Goal: Information Seeking & Learning: Learn about a topic

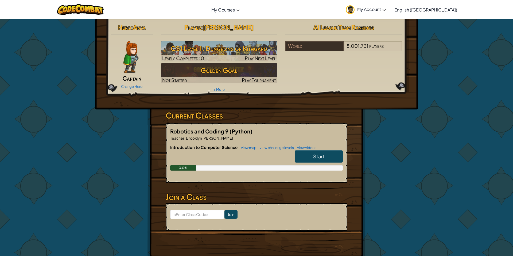
click at [443, 44] on div "Hero : Anya Captain Change Hero Player : [PERSON_NAME] CS1 Level 1: Dungeons of…" at bounding box center [256, 140] width 513 height 242
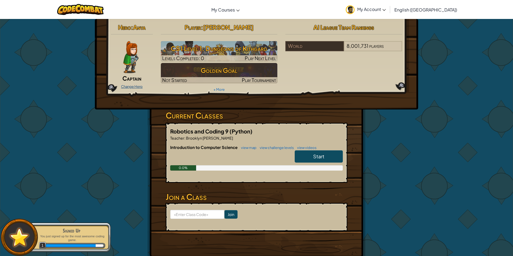
click at [137, 87] on link "Change Hero" at bounding box center [132, 86] width 22 height 4
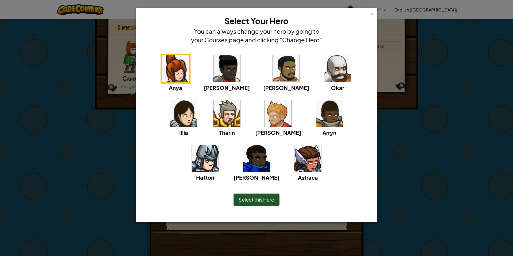
click at [273, 73] on img at bounding box center [286, 68] width 27 height 27
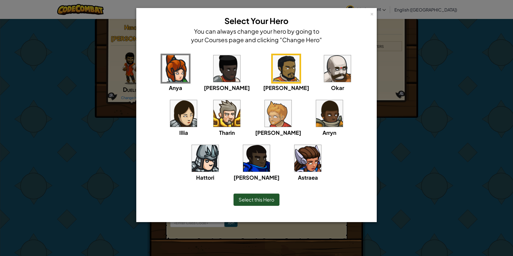
click at [260, 199] on span "Select this Hero" at bounding box center [256, 200] width 36 height 6
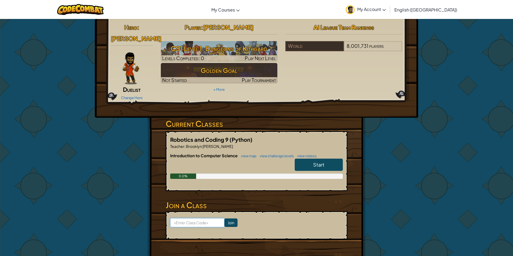
click at [210, 218] on input at bounding box center [197, 222] width 54 height 9
click at [317, 153] on h6 "Introduction to Computer Science view map view challenge levels view videos" at bounding box center [256, 156] width 172 height 6
click at [319, 162] on span "Start" at bounding box center [318, 165] width 11 height 6
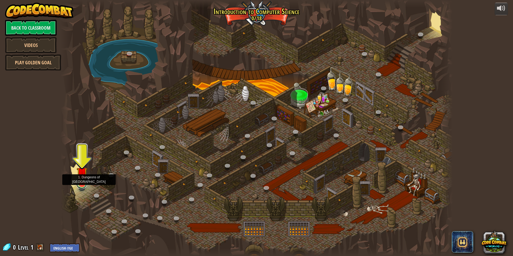
click at [82, 185] on link at bounding box center [81, 183] width 11 height 11
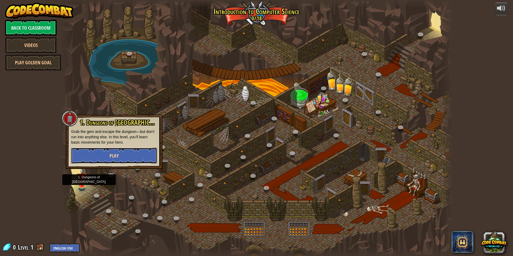
click at [120, 152] on button "Play" at bounding box center [114, 156] width 86 height 16
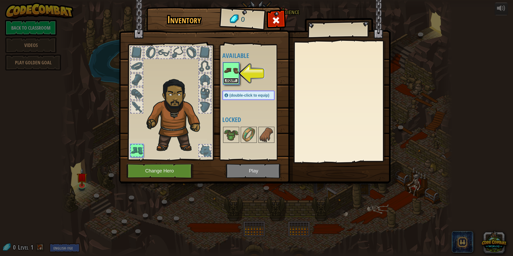
click at [229, 79] on button "Equip" at bounding box center [230, 81] width 15 height 6
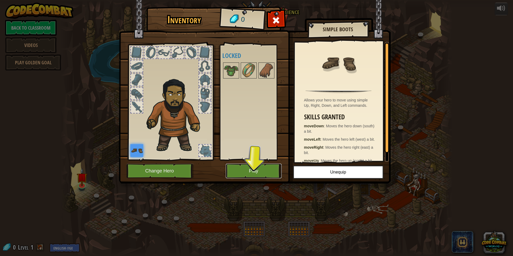
click at [252, 166] on button "Play" at bounding box center [254, 171] width 56 height 15
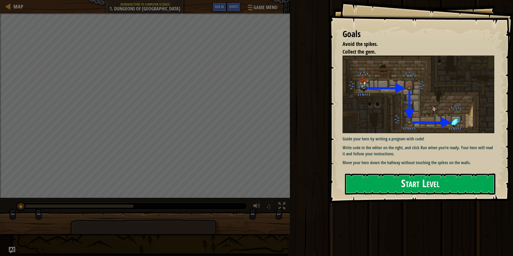
click at [370, 105] on img at bounding box center [418, 95] width 152 height 78
click at [369, 183] on button "Start Level" at bounding box center [420, 184] width 150 height 21
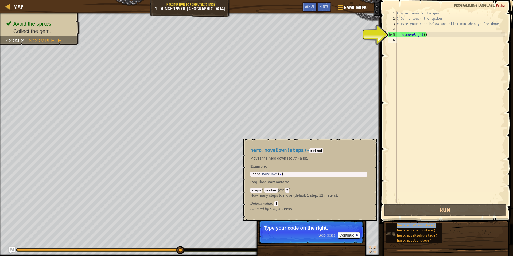
click at [418, 226] on span "hero.moveDown(steps)" at bounding box center [416, 226] width 38 height 4
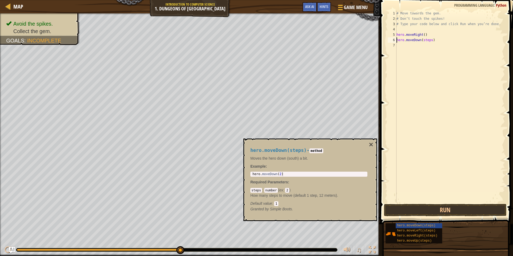
click at [430, 40] on div "# Move towards the gem. # Don’t touch the spikes! # Type your code below and cl…" at bounding box center [449, 112] width 109 height 203
click at [431, 40] on div "# Move towards the gem. # Don’t touch the spikes! # Type your code below and cl…" at bounding box center [449, 112] width 109 height 203
type textarea "hero.moveDown(3)"
click at [426, 206] on button "Run" at bounding box center [445, 210] width 123 height 12
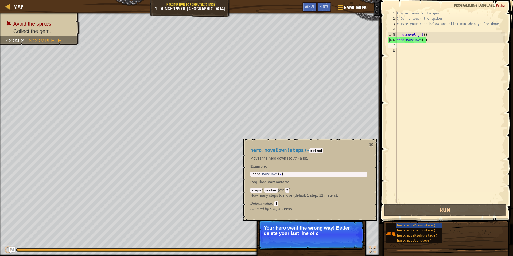
click at [424, 40] on div "# Move towards the gem. # Don’t touch the spikes! # Type your code below and cl…" at bounding box center [449, 112] width 109 height 203
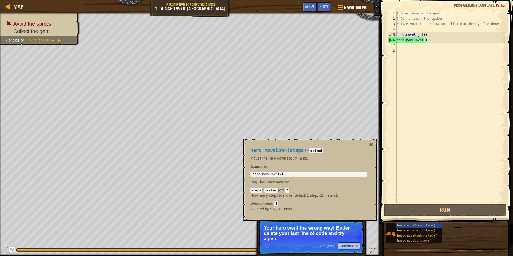
click at [424, 40] on div "# Move towards the gem. # Don’t touch the spikes! # Type your code below and cl…" at bounding box center [449, 112] width 109 height 203
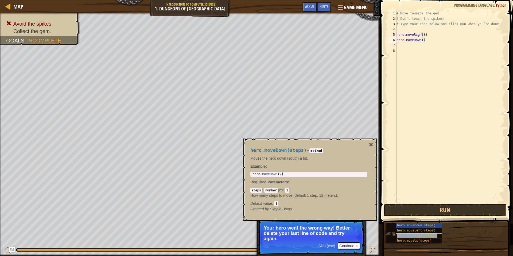
click at [428, 235] on span "hero.moveRight(steps)" at bounding box center [417, 236] width 40 height 4
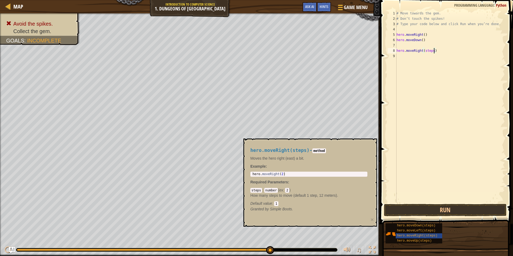
click at [434, 52] on div "# Move towards the gem. # Don’t touch the spikes! # Type your code below and cl…" at bounding box center [449, 112] width 109 height 203
type textarea "hero.moveRight()"
click at [409, 44] on div "# Move towards the gem. # Don’t touch the spikes! # Type your code below and cl…" at bounding box center [449, 112] width 109 height 203
type textarea "hero.moveDown()"
click at [445, 208] on button "Run" at bounding box center [445, 210] width 123 height 12
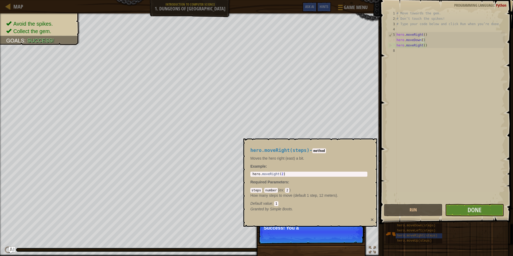
click at [371, 218] on button "×" at bounding box center [371, 220] width 3 height 6
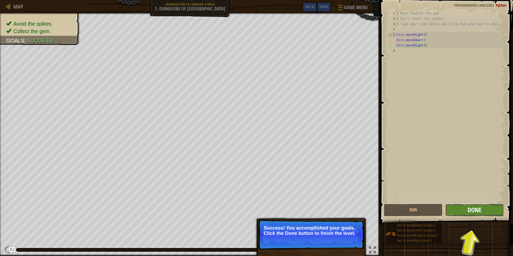
click at [478, 209] on span "Done" at bounding box center [474, 210] width 14 height 9
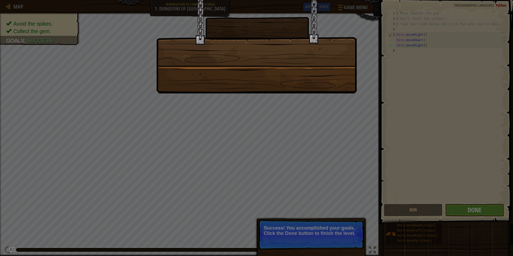
click at [315, 240] on div at bounding box center [256, 128] width 513 height 256
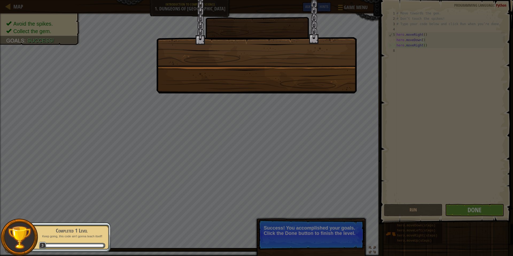
click at [463, 208] on div at bounding box center [256, 128] width 513 height 256
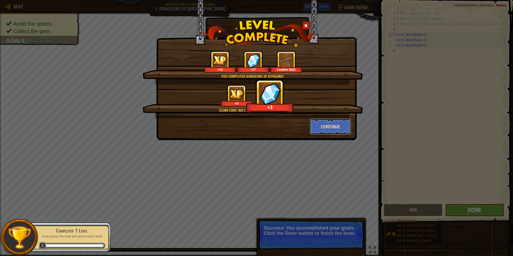
click at [332, 130] on button "Continue" at bounding box center [330, 127] width 41 height 16
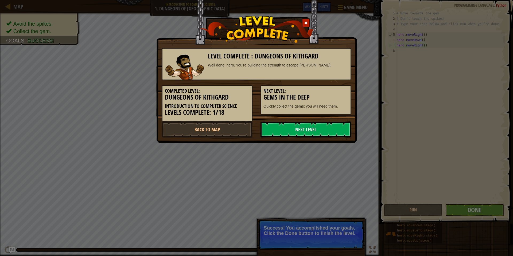
click at [332, 130] on link "Next Level" at bounding box center [305, 129] width 91 height 16
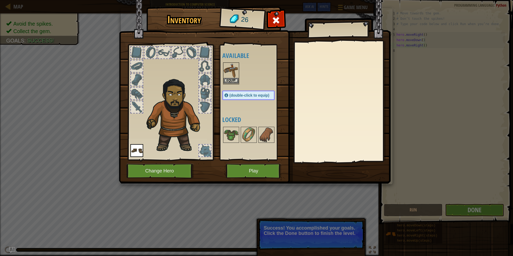
click at [233, 77] on img at bounding box center [230, 70] width 15 height 15
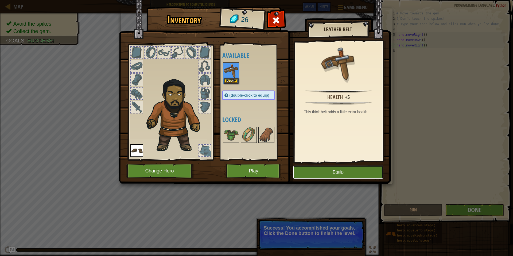
click at [331, 170] on button "Equip" at bounding box center [338, 172] width 90 height 13
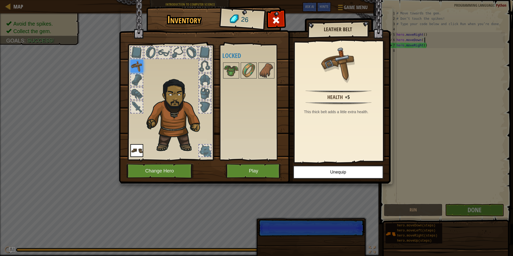
scroll to position [2, 4]
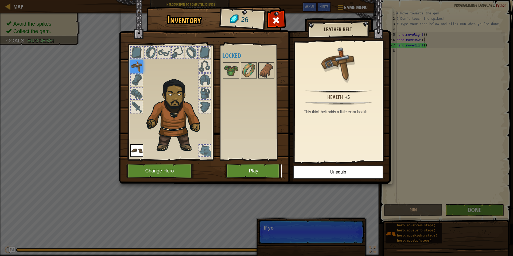
click at [267, 167] on button "Play" at bounding box center [254, 171] width 56 height 15
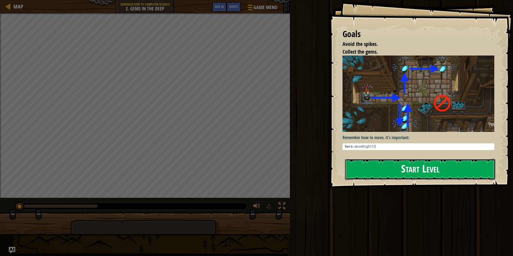
click at [401, 173] on button "Start Level" at bounding box center [420, 169] width 150 height 21
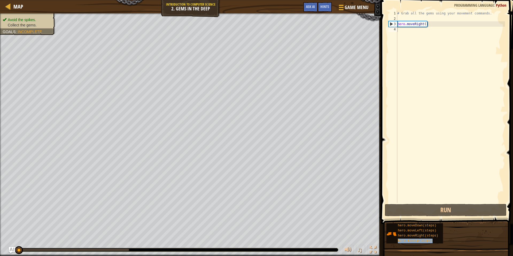
type textarea "hero.moveUp(steps)"
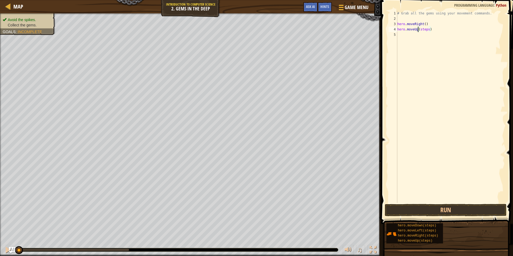
click at [417, 30] on div "# Grab all the gems using your movement commands. hero . moveRight ( ) hero . m…" at bounding box center [450, 112] width 109 height 203
drag, startPoint x: 431, startPoint y: 30, endPoint x: 398, endPoint y: 29, distance: 33.4
click at [398, 29] on div "# Grab all the gems using your movement commands. hero . moveRight ( ) hero . m…" at bounding box center [450, 112] width 109 height 203
click at [441, 209] on button "Run" at bounding box center [445, 210] width 122 height 12
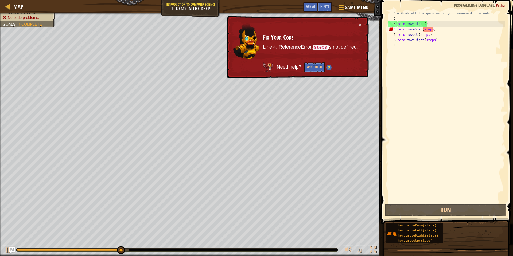
click at [432, 29] on div "# Grab all the gems using your movement commands. hero . moveRight ( ) hero . m…" at bounding box center [450, 112] width 109 height 203
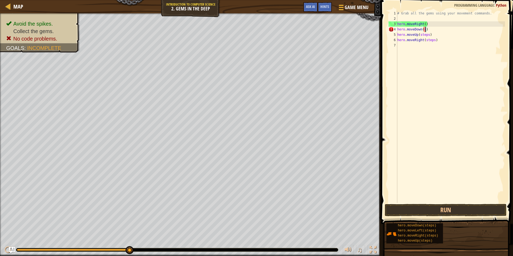
type textarea "hero.moveDown()"
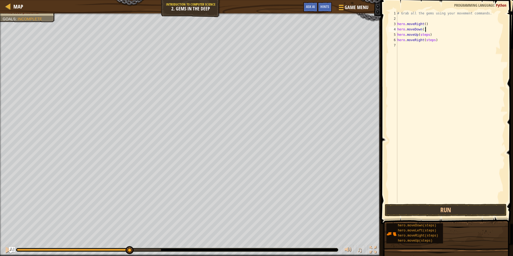
click at [429, 35] on div "# Grab all the gems using your movement commands. hero . moveRight ( ) hero . m…" at bounding box center [450, 112] width 109 height 203
click at [434, 41] on div "# Grab all the gems using your movement commands. hero . moveRight ( ) hero . m…" at bounding box center [450, 112] width 109 height 203
type textarea "hero.moveRight()"
click at [435, 60] on div "# Grab all the gems using your movement commands. hero . moveRight ( ) hero . m…" at bounding box center [450, 112] width 109 height 203
click at [430, 207] on button "Run" at bounding box center [445, 210] width 122 height 12
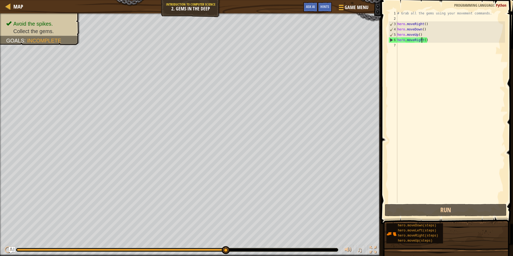
click at [422, 41] on div "# Grab all the gems using your movement commands. hero . moveRight ( ) hero . m…" at bounding box center [450, 112] width 109 height 203
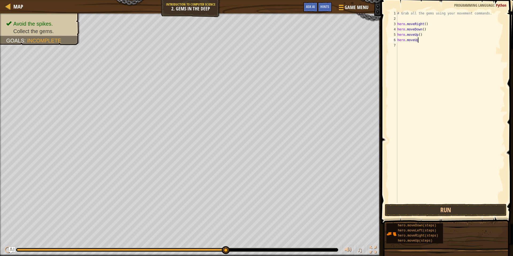
scroll to position [2, 3]
type textarea "hero.moveUp()"
click at [405, 50] on div "# Grab all the gems using your movement commands. hero . moveRight ( ) hero . m…" at bounding box center [450, 112] width 109 height 203
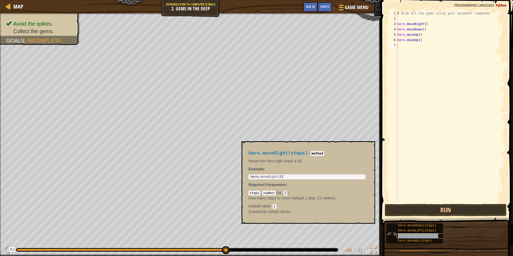
click at [412, 236] on span "hero.moveRight(steps)" at bounding box center [418, 236] width 40 height 4
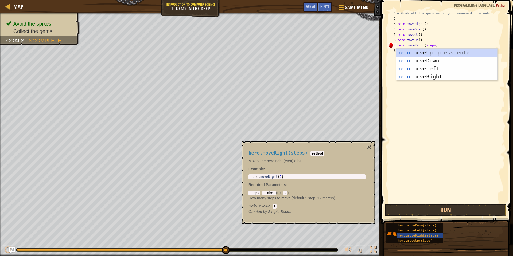
scroll to position [2, 1]
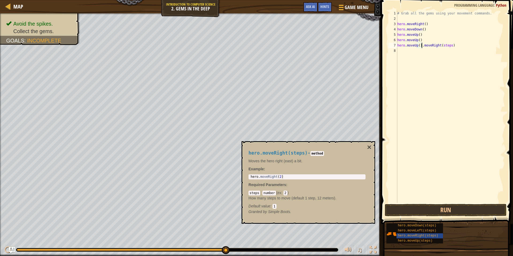
click at [460, 44] on div "# Grab all the gems using your movement commands. hero . moveRight ( ) hero . m…" at bounding box center [450, 112] width 109 height 203
type textarea "hero"
type textarea "hero.moveRight(steps)"
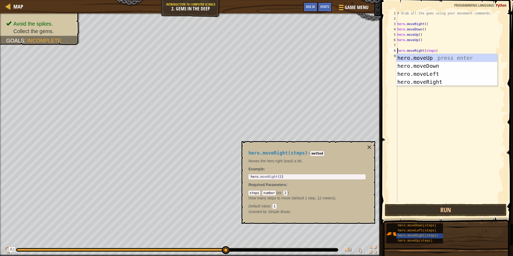
click at [447, 49] on div "# Grab all the gems using your movement commands. hero . moveRight ( ) hero . m…" at bounding box center [450, 112] width 109 height 203
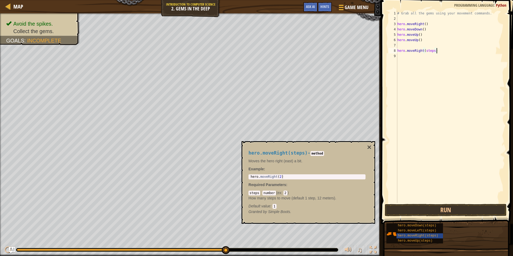
click at [403, 45] on div "# Grab all the gems using your movement commands. hero . moveRight ( ) hero . m…" at bounding box center [450, 112] width 109 height 203
click at [434, 46] on div "# Grab all the gems using your movement commands. hero . moveRight ( ) hero . m…" at bounding box center [450, 112] width 109 height 203
type textarea "hero.moveRight()"
click at [407, 209] on button "Run" at bounding box center [445, 210] width 122 height 12
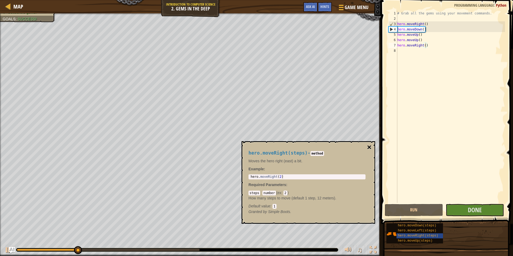
click at [369, 144] on button "×" at bounding box center [369, 147] width 4 height 7
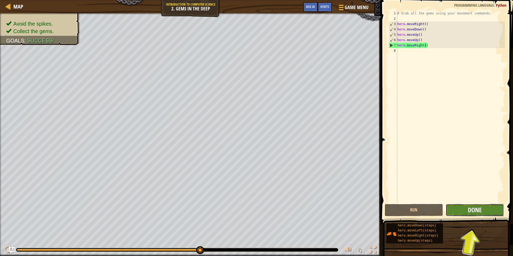
click at [467, 212] on button "Done" at bounding box center [474, 210] width 58 height 12
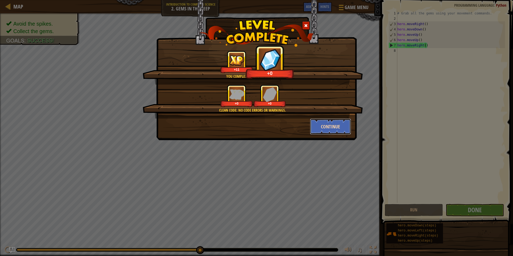
click at [330, 131] on button "Continue" at bounding box center [330, 127] width 41 height 16
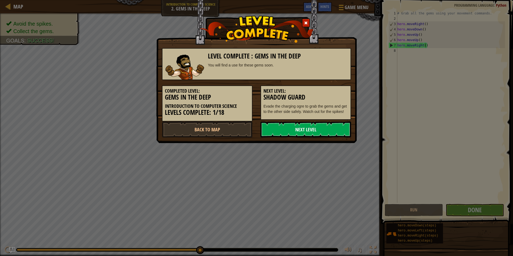
click at [317, 135] on link "Next Level" at bounding box center [305, 129] width 91 height 16
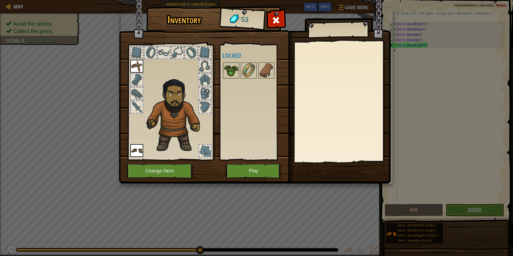
click at [230, 72] on img at bounding box center [230, 70] width 15 height 15
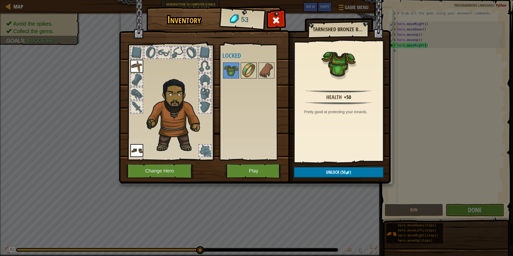
click at [243, 71] on img at bounding box center [248, 70] width 15 height 15
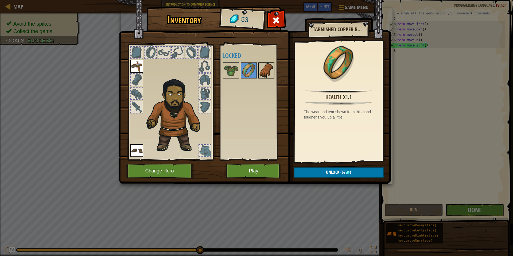
click at [268, 69] on img at bounding box center [266, 70] width 15 height 15
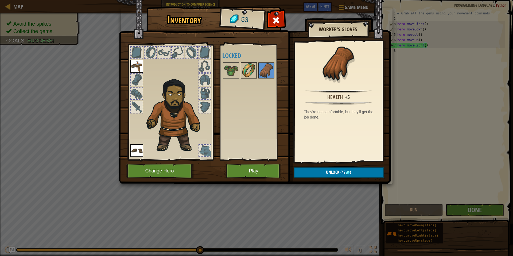
click at [247, 73] on img at bounding box center [248, 70] width 15 height 15
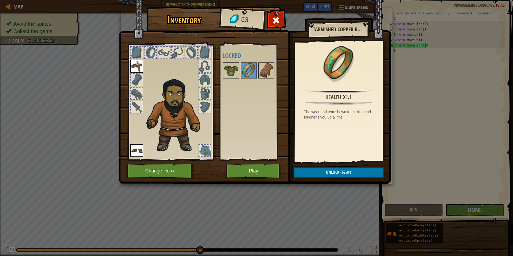
click at [221, 69] on div "Available Equip Equip (double-click to equip) Locked" at bounding box center [252, 102] width 65 height 116
click at [231, 69] on img at bounding box center [230, 70] width 15 height 15
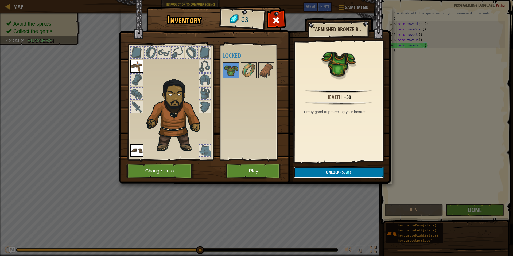
click at [357, 170] on button "Unlock (50 )" at bounding box center [338, 172] width 90 height 11
click at [356, 170] on button "Confirm" at bounding box center [338, 172] width 90 height 11
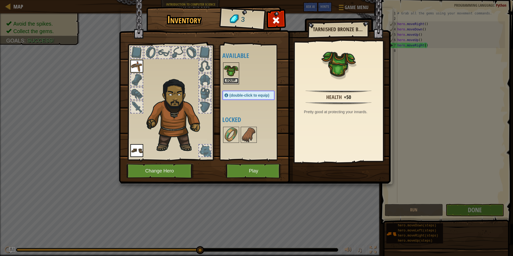
click at [232, 80] on button "Equip" at bounding box center [230, 81] width 15 height 6
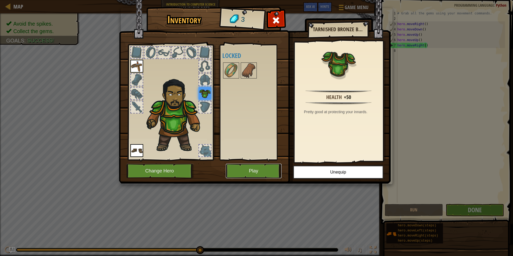
click at [251, 170] on button "Play" at bounding box center [254, 171] width 56 height 15
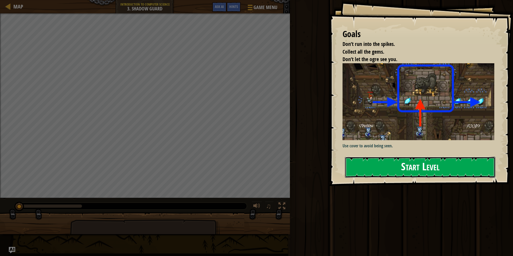
click at [394, 169] on button "Start Level" at bounding box center [420, 167] width 150 height 21
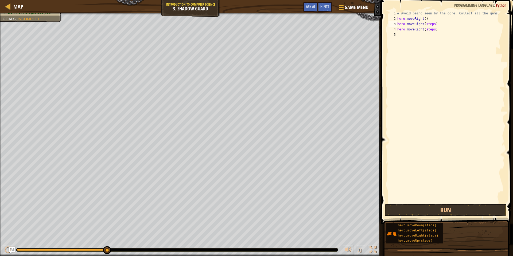
click at [434, 24] on div "# Avoid being seen by the ogre. Collect all the gems. hero . moveRight ( ) hero…" at bounding box center [450, 112] width 109 height 203
click at [435, 29] on div "# Avoid being seen by the ogre. Collect all the gems. hero . moveRight ( ) hero…" at bounding box center [450, 112] width 109 height 203
type textarea "hero.moveRight()"
click at [425, 213] on button "Run" at bounding box center [445, 210] width 122 height 12
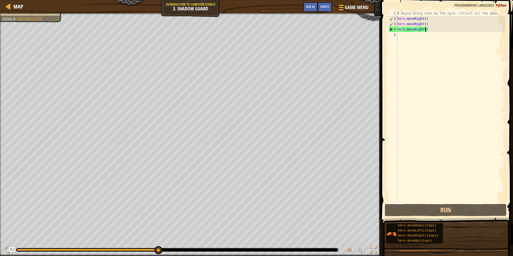
click at [426, 50] on div "# Avoid being seen by the ogre. Collect all the gems. hero . moveRight ( ) hero…" at bounding box center [450, 112] width 109 height 203
click at [423, 25] on div "# Avoid being seen by the ogre. Collect all the gems. hero . moveRight ( ) hero…" at bounding box center [450, 112] width 109 height 203
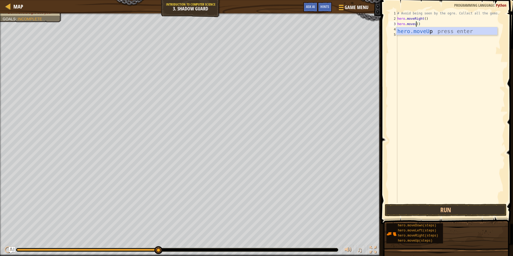
type textarea "hero.moveup()"
click at [436, 94] on div "# Avoid being seen by the ogre. Collect all the gems. hero . moveRight ( ) hero…" at bounding box center [450, 112] width 109 height 203
click at [423, 30] on div "# Avoid being seen by the ogre. Collect all the gems. hero . moveRight ( ) hero…" at bounding box center [450, 112] width 109 height 203
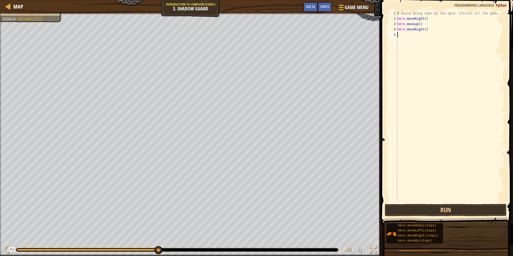
type textarea "hero.moveRight()"
click at [422, 35] on div "# Avoid being seen by the ogre. Collect all the gems. hero . moveRight ( ) hero…" at bounding box center [450, 112] width 109 height 203
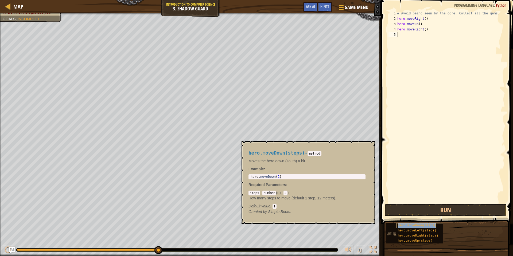
click at [423, 226] on span "hero.moveDown(steps)" at bounding box center [417, 226] width 38 height 4
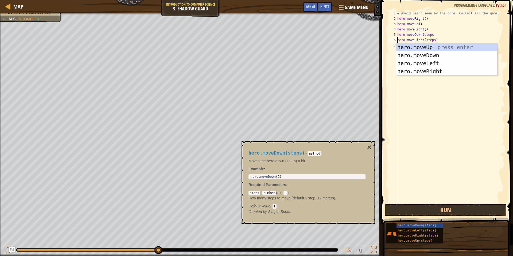
click at [432, 33] on div "# Avoid being seen by the ogre. Collect all the gems. hero . moveRight ( ) hero…" at bounding box center [450, 112] width 109 height 203
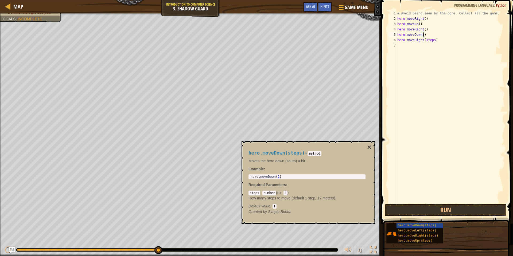
click at [434, 38] on div "# Avoid being seen by the ogre. Collect all the gems. hero . moveRight ( ) hero…" at bounding box center [450, 112] width 109 height 203
type textarea "hero.moveRight()"
click at [451, 208] on button "Run" at bounding box center [445, 210] width 122 height 12
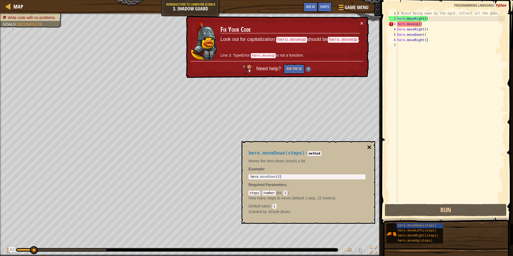
click at [368, 146] on button "×" at bounding box center [369, 147] width 4 height 7
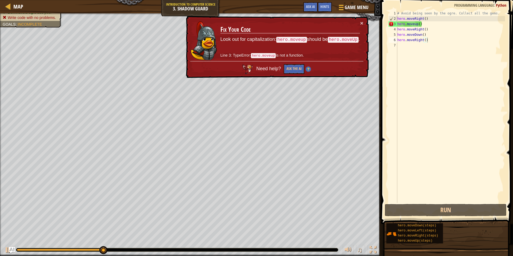
click at [415, 25] on div "# Avoid being seen by the ogre. Collect all the gems. hero . moveRight ( ) hero…" at bounding box center [450, 112] width 109 height 203
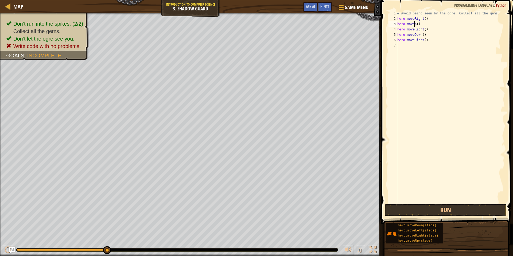
scroll to position [2, 3]
type textarea "hero.moveUp()"
click at [425, 208] on button "Run" at bounding box center [445, 210] width 122 height 12
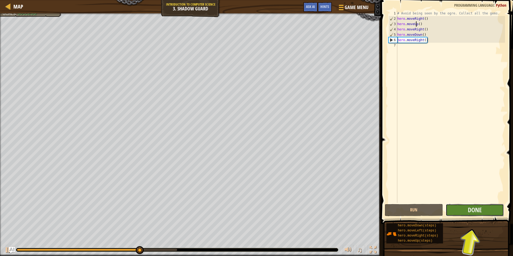
click at [486, 211] on button "Done" at bounding box center [474, 210] width 58 height 12
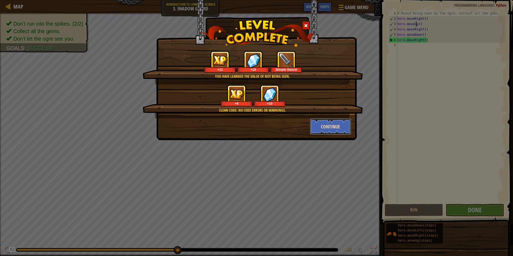
click at [330, 126] on button "Continue" at bounding box center [330, 127] width 41 height 16
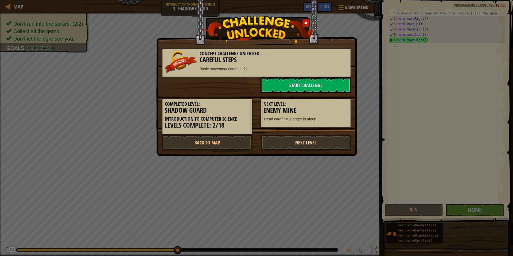
click at [319, 146] on link "Next Level" at bounding box center [305, 143] width 91 height 16
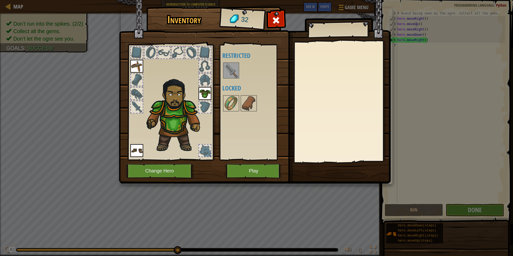
click at [230, 71] on img at bounding box center [230, 70] width 15 height 15
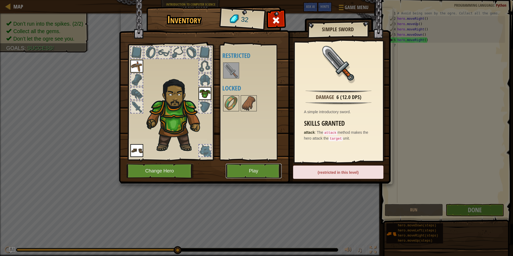
click at [264, 169] on button "Play" at bounding box center [254, 171] width 56 height 15
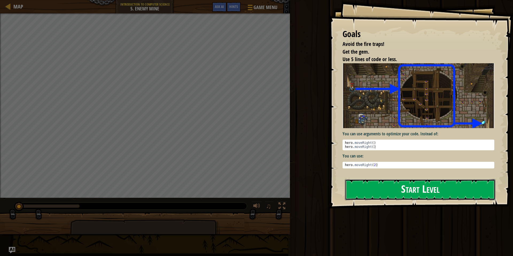
click at [395, 194] on button "Start Level" at bounding box center [420, 189] width 150 height 21
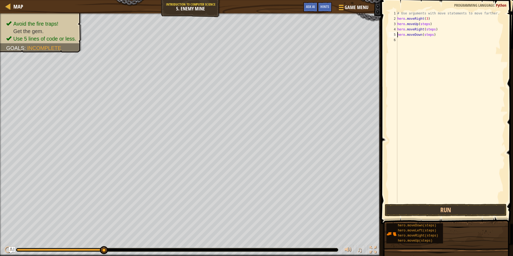
click at [432, 37] on div "# Use arguments with move statements to move farther. hero . moveRight ( 3 ) he…" at bounding box center [450, 112] width 109 height 203
click at [434, 30] on div "# Use arguments with move statements to move farther. hero . moveRight ( 3 ) he…" at bounding box center [450, 112] width 109 height 203
click at [428, 23] on div "# Use arguments with move statements to move farther. hero . moveRight ( 3 ) he…" at bounding box center [450, 112] width 109 height 203
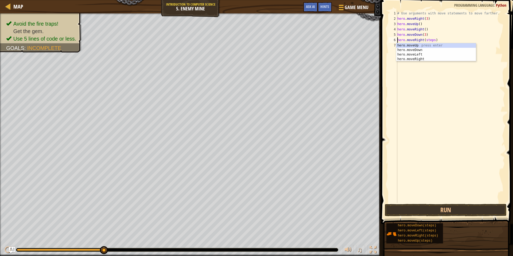
click at [434, 40] on div "# Use arguments with move statements to move farther. hero . moveRight ( 3 ) he…" at bounding box center [450, 112] width 109 height 203
type textarea "hero.moveRight(2)"
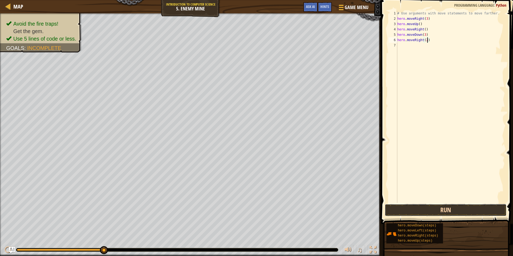
click at [433, 210] on button "Run" at bounding box center [445, 210] width 122 height 12
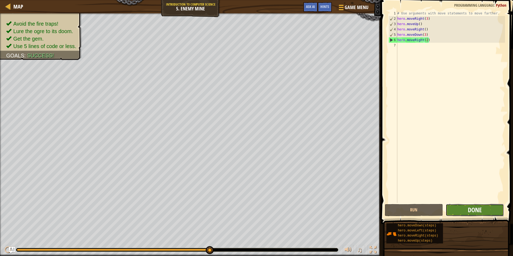
click at [473, 209] on span "Done" at bounding box center [474, 210] width 14 height 9
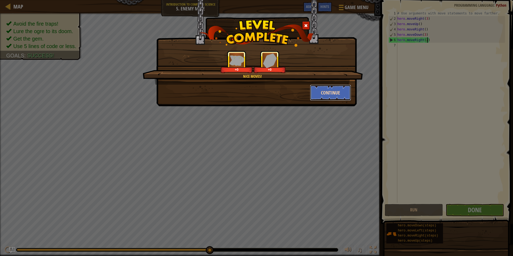
click at [327, 94] on button "Continue" at bounding box center [330, 93] width 41 height 16
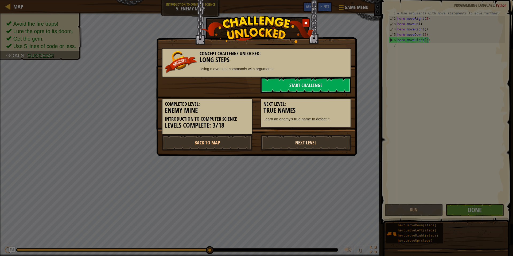
click at [308, 140] on link "Next Level" at bounding box center [305, 143] width 91 height 16
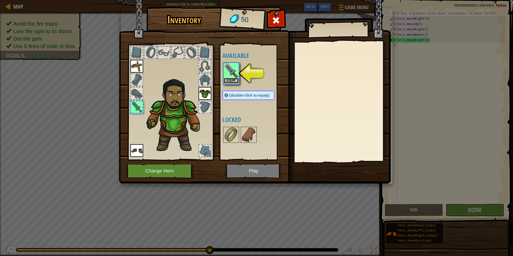
click at [232, 83] on button "Equip" at bounding box center [230, 81] width 15 height 6
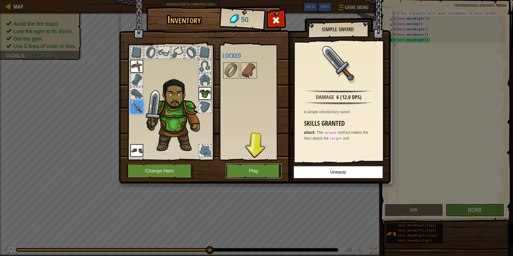
click at [248, 166] on button "Play" at bounding box center [254, 171] width 56 height 15
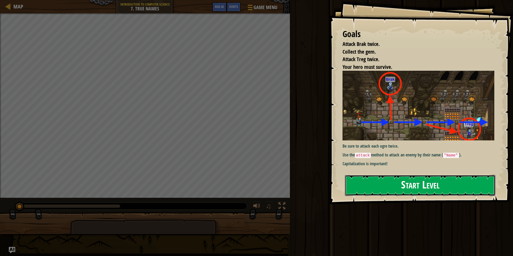
click at [396, 187] on button "Start Level" at bounding box center [420, 185] width 150 height 21
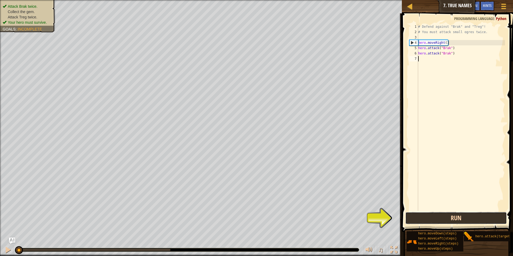
click at [441, 213] on button "Run" at bounding box center [455, 218] width 101 height 12
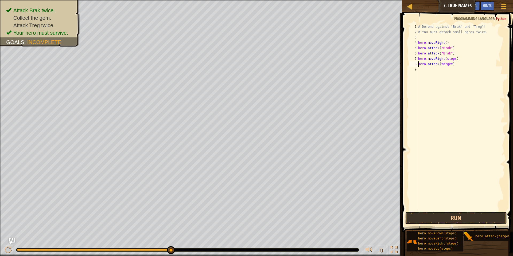
click at [451, 64] on div "# Defend against "Brak" and "Treg"! # You must attack small ogres twice. hero .…" at bounding box center [461, 123] width 88 height 198
click at [451, 219] on button "Run" at bounding box center [455, 218] width 101 height 12
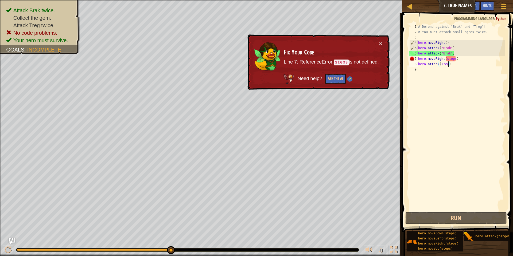
click at [455, 59] on div "# Defend against "Brak" and "Treg"! # You must attack small ogres twice. hero .…" at bounding box center [461, 123] width 88 height 198
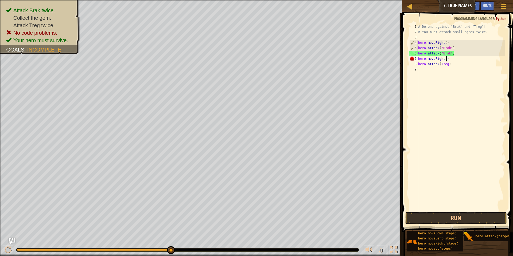
scroll to position [2, 4]
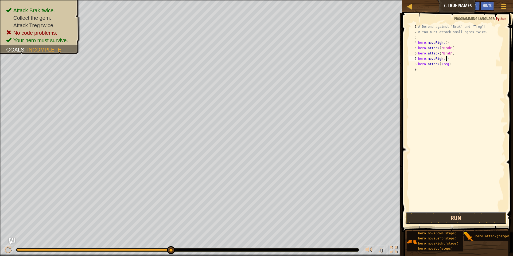
click at [431, 213] on button "Run" at bounding box center [455, 218] width 101 height 12
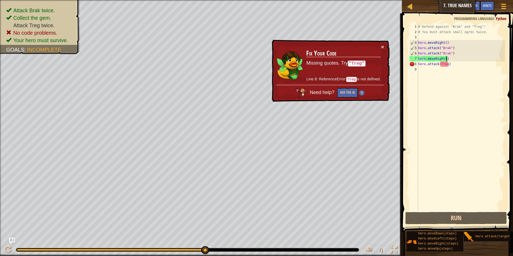
click at [448, 66] on div "# Defend against "Brak" and "Treg"! # You must attack small ogres twice. hero .…" at bounding box center [461, 123] width 88 height 198
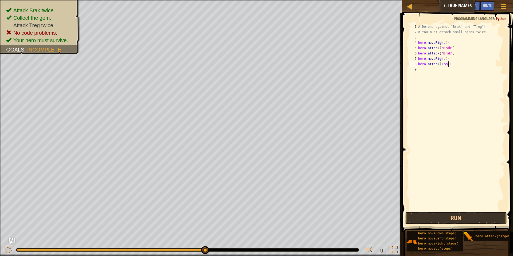
scroll to position [2, 4]
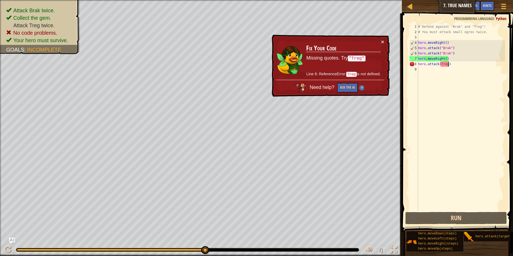
click at [440, 63] on div "# Defend against "Brak" and "Treg"! # You must attack small ogres twice. hero .…" at bounding box center [461, 123] width 88 height 198
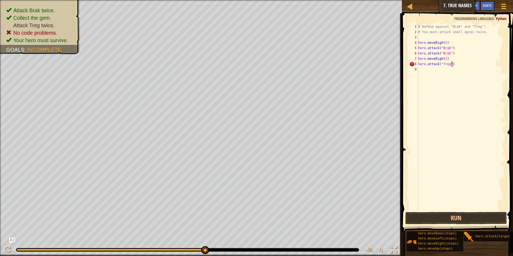
scroll to position [2, 5]
type textarea "hero.attack("Treg")"
click at [445, 214] on button "Run" at bounding box center [455, 218] width 101 height 12
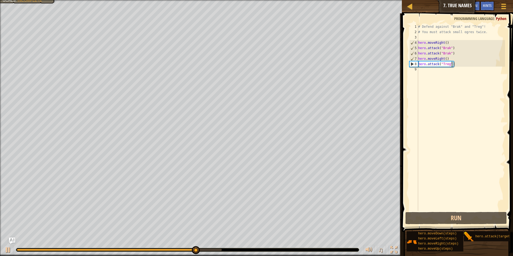
click at [466, 77] on div "# Defend against "Brak" and "Treg"! # You must attack small ogres twice. hero .…" at bounding box center [461, 123] width 88 height 198
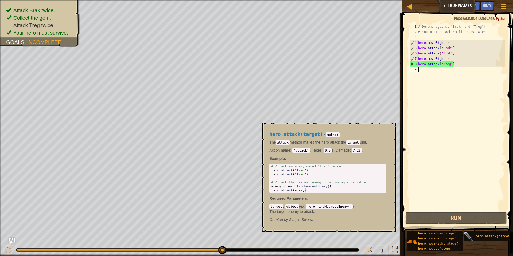
click at [495, 234] on div "hero.attack(target)" at bounding box center [499, 236] width 51 height 10
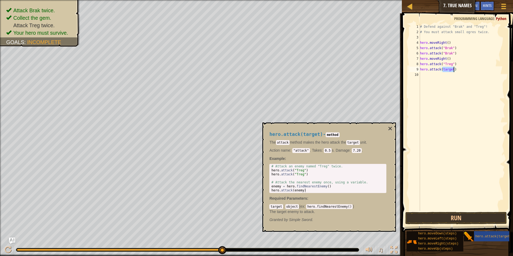
drag, startPoint x: 443, startPoint y: 69, endPoint x: 453, endPoint y: 70, distance: 10.8
click at [453, 70] on div "# Defend against "Brak" and "Treg"! # You must attack small ogres twice. hero .…" at bounding box center [462, 123] width 86 height 198
type textarea "hero.attack("Treg")"
click at [477, 222] on button "Run" at bounding box center [455, 218] width 101 height 12
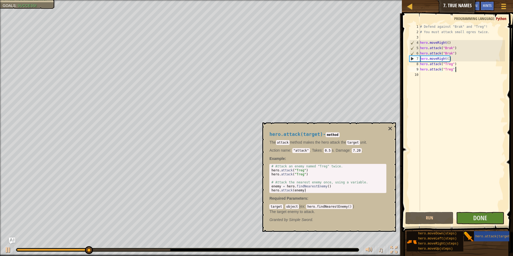
click at [387, 125] on div "hero.attack(target) - method The attack method makes the hero attack the target…" at bounding box center [328, 177] width 133 height 109
click at [389, 128] on button "×" at bounding box center [390, 128] width 4 height 7
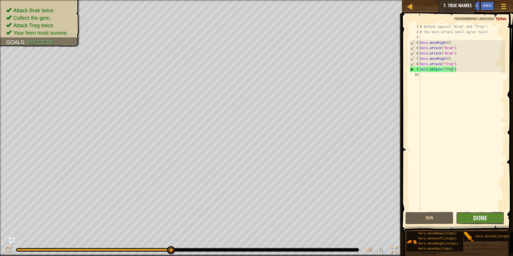
click at [476, 216] on span "Done" at bounding box center [480, 218] width 14 height 9
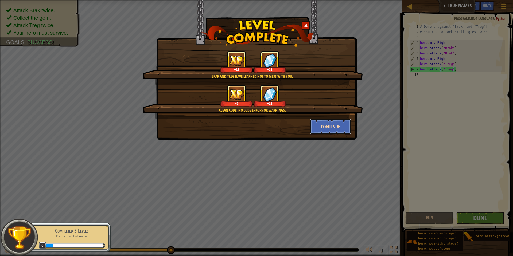
click at [322, 134] on button "Continue" at bounding box center [330, 127] width 41 height 16
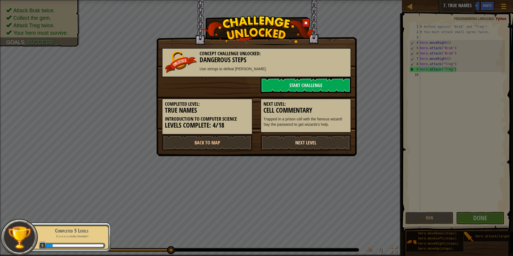
click at [315, 146] on link "Next Level" at bounding box center [305, 143] width 91 height 16
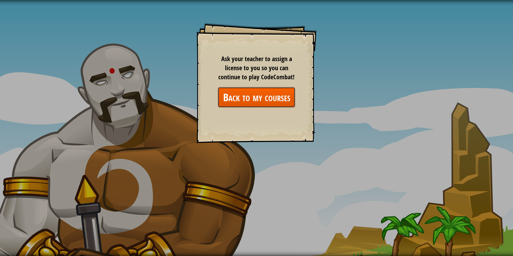
click at [261, 99] on link "Back to my courses" at bounding box center [256, 97] width 77 height 21
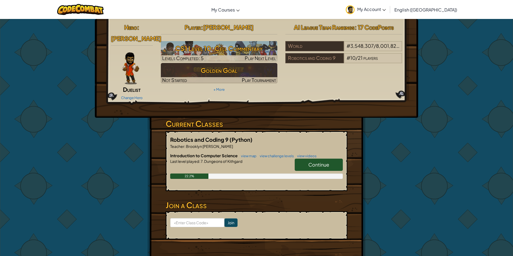
click at [302, 162] on link "Continue" at bounding box center [318, 165] width 48 height 12
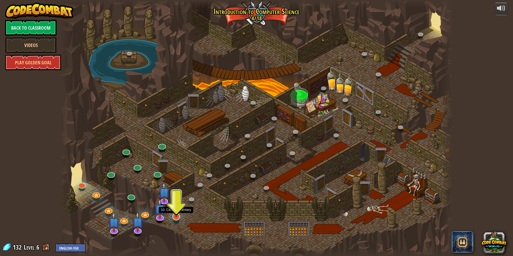
click at [174, 217] on img at bounding box center [176, 205] width 11 height 24
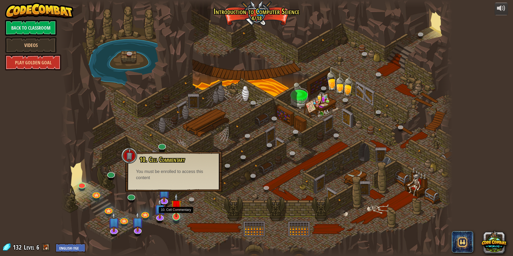
click at [175, 213] on img at bounding box center [176, 205] width 11 height 24
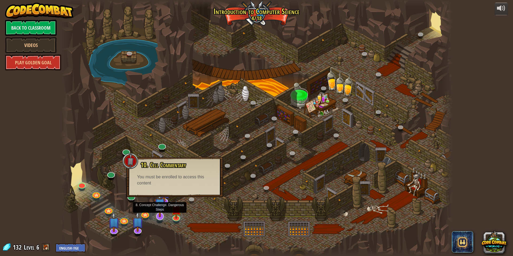
click at [165, 203] on img at bounding box center [159, 204] width 11 height 26
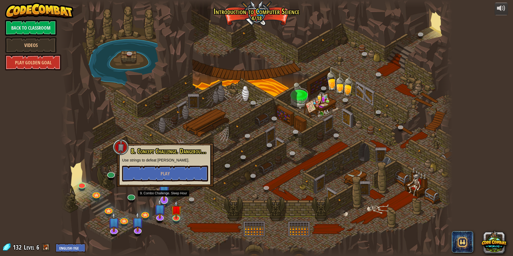
click at [167, 197] on img at bounding box center [163, 188] width 11 height 26
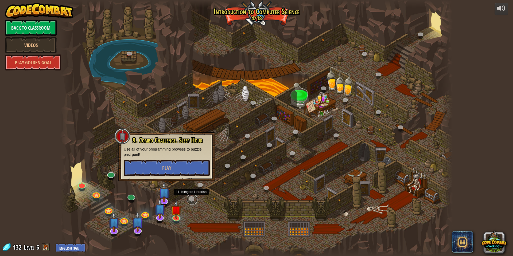
click at [190, 197] on link at bounding box center [192, 199] width 11 height 11
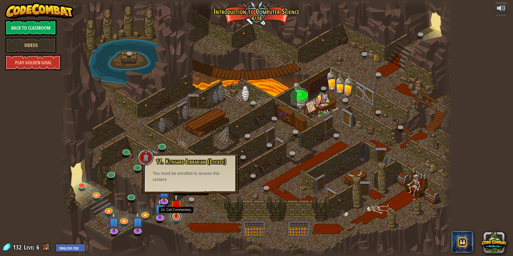
click at [175, 219] on link at bounding box center [175, 216] width 11 height 11
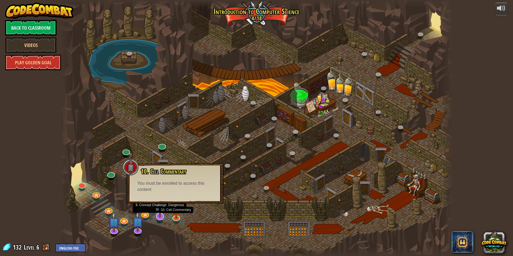
click at [159, 213] on img at bounding box center [159, 204] width 11 height 26
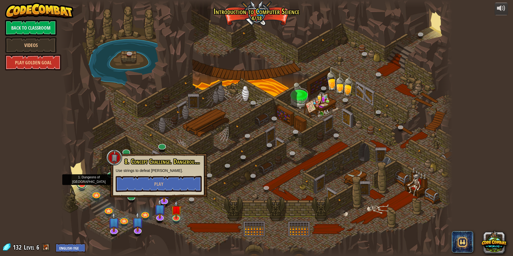
click at [81, 184] on link at bounding box center [81, 183] width 11 height 11
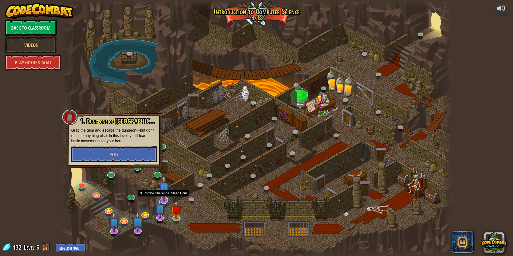
click at [168, 198] on img at bounding box center [163, 188] width 11 height 26
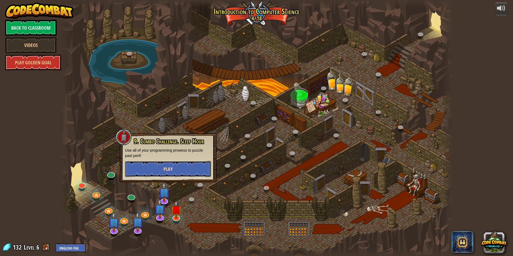
click at [166, 172] on span "Play" at bounding box center [167, 169] width 9 height 7
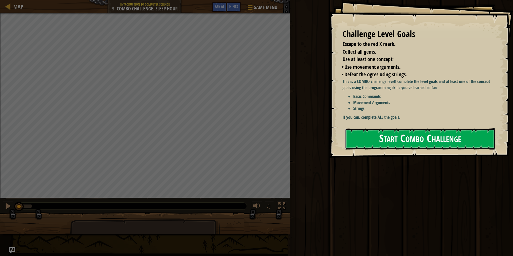
click at [385, 139] on button "Start Combo Challenge" at bounding box center [420, 138] width 150 height 21
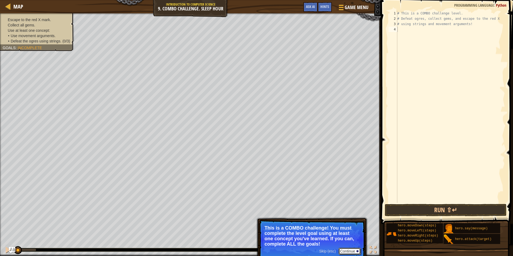
click at [351, 250] on button "Continue" at bounding box center [349, 251] width 22 height 7
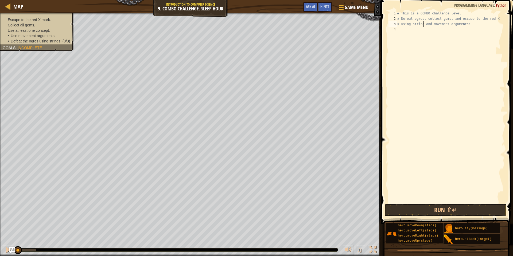
scroll to position [2, 4]
click at [429, 30] on div "# This is a COMBO challenge level. # Defeat [PERSON_NAME], collect gems, and es…" at bounding box center [450, 112] width 109 height 203
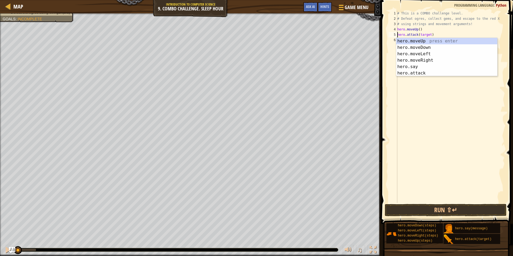
click at [430, 34] on div "# This is a COMBO challenge level. # Defeat [PERSON_NAME], collect gems, and es…" at bounding box center [450, 112] width 109 height 203
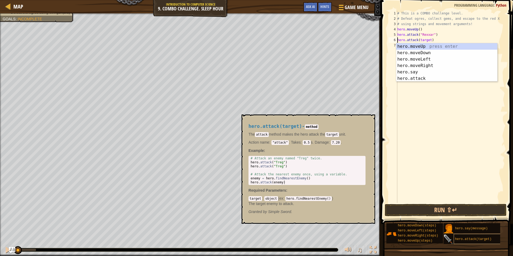
scroll to position [2, 5]
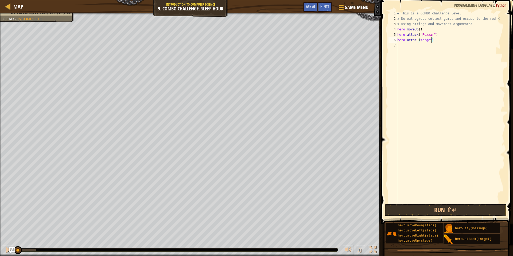
click at [431, 40] on div "# This is a COMBO challenge level. # Defeat [PERSON_NAME], collect gems, and es…" at bounding box center [450, 112] width 109 height 203
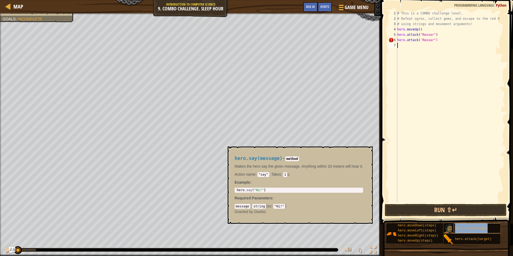
scroll to position [2, 4]
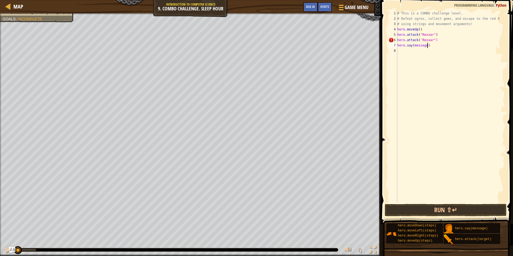
click at [426, 45] on div "# This is a COMBO challenge level. # Defeat [PERSON_NAME], collect gems, and es…" at bounding box center [450, 112] width 109 height 203
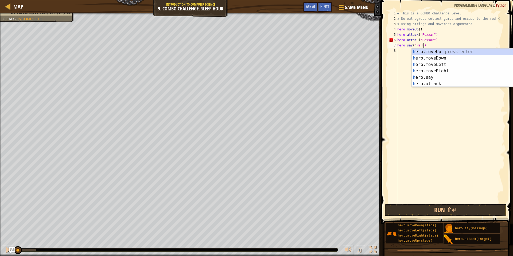
scroll to position [2, 4]
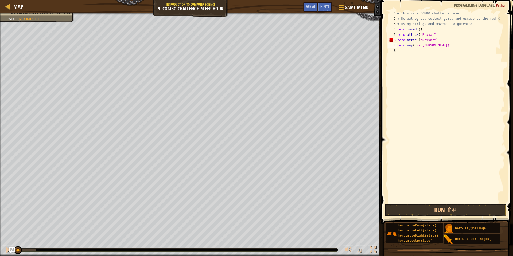
type textarea "hero.say("Ha [PERSON_NAME])"
click at [415, 106] on div "# This is a COMBO challenge level. # Defeat [PERSON_NAME], collect gems, and es…" at bounding box center [450, 112] width 109 height 203
click at [432, 38] on div "# This is a COMBO challenge level. # Defeat [PERSON_NAME], collect gems, and es…" at bounding box center [450, 112] width 109 height 203
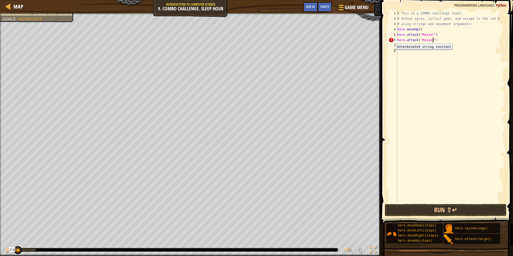
click at [391, 40] on div "6" at bounding box center [392, 39] width 9 height 5
click at [437, 40] on div "# This is a COMBO challenge level. # Defeat [PERSON_NAME], collect gems, and es…" at bounding box center [450, 112] width 109 height 203
click at [436, 207] on button "Run ⇧↵" at bounding box center [445, 210] width 122 height 12
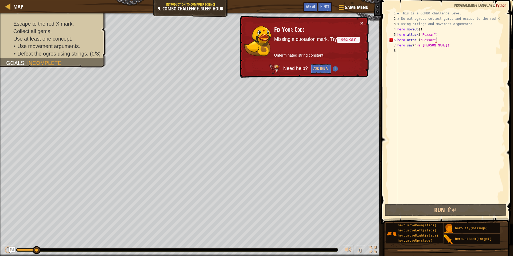
click at [421, 40] on div "# This is a COMBO challenge level. # Defeat [PERSON_NAME], collect gems, and es…" at bounding box center [450, 112] width 109 height 203
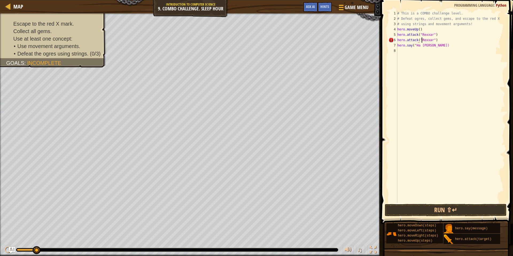
scroll to position [2, 4]
click at [448, 209] on button "Run ⇧↵" at bounding box center [445, 210] width 122 height 12
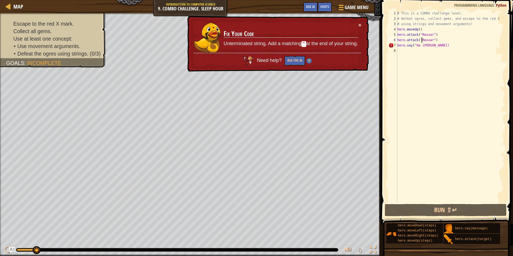
click at [436, 44] on div "# This is a COMBO challenge level. # Defeat [PERSON_NAME], collect gems, and es…" at bounding box center [450, 112] width 109 height 203
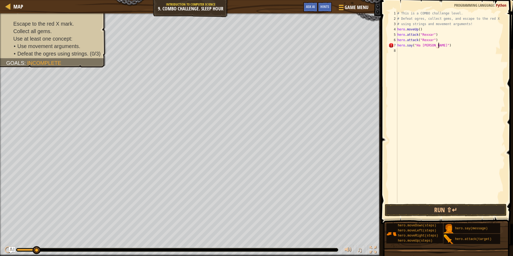
scroll to position [2, 6]
type textarea "hero.say("Ha [PERSON_NAME]")"
click at [438, 207] on button "Run ⇧↵" at bounding box center [445, 210] width 122 height 12
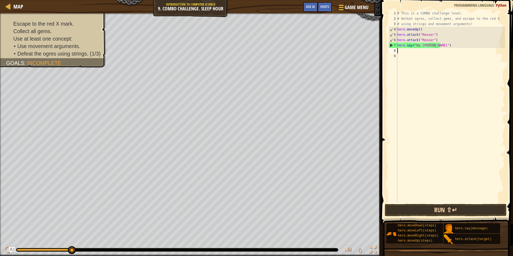
scroll to position [2, 0]
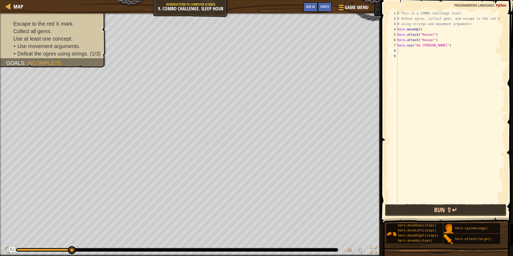
click at [453, 209] on button "Run ⇧↵" at bounding box center [445, 210] width 122 height 12
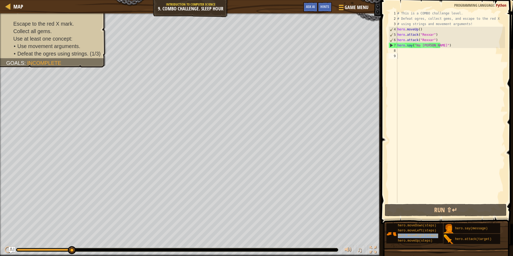
type textarea "hero.moveRight(steps)"
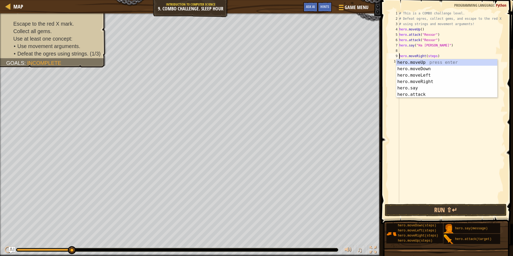
click at [420, 51] on div "# This is a COMBO challenge level. # Defeat [PERSON_NAME], collect gems, and es…" at bounding box center [451, 112] width 107 height 203
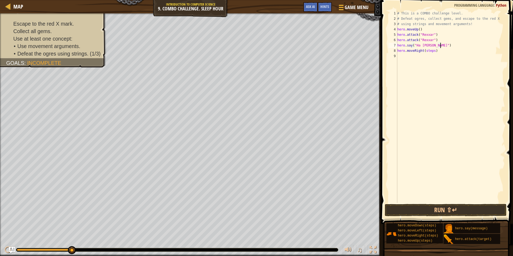
click at [434, 51] on div "# This is a COMBO challenge level. # Defeat [PERSON_NAME], collect gems, and es…" at bounding box center [450, 112] width 109 height 203
drag, startPoint x: 397, startPoint y: 34, endPoint x: 440, endPoint y: 39, distance: 43.6
click at [440, 39] on div "# This is a COMBO challenge level. # Defeat [PERSON_NAME], collect gems, and es…" at bounding box center [450, 112] width 109 height 203
type textarea "hero.attack("Rexxar") hero.attack("Rexxar")"
click at [435, 57] on div "# This is a COMBO challenge level. # Defeat [PERSON_NAME], collect gems, and es…" at bounding box center [450, 112] width 109 height 203
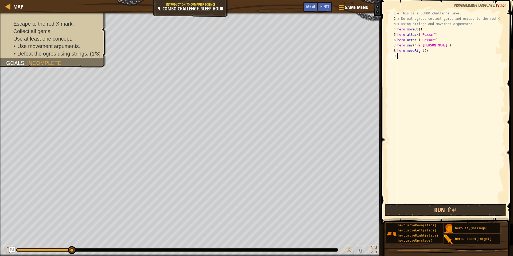
paste textarea "hero.attack("Rexxar")"
click at [434, 57] on div "# This is a COMBO challenge level. # Defeat [PERSON_NAME], collect gems, and es…" at bounding box center [451, 112] width 107 height 203
click at [434, 62] on div "# This is a COMBO challenge level. # Defeat [PERSON_NAME], collect gems, and es…" at bounding box center [451, 112] width 107 height 203
drag, startPoint x: 443, startPoint y: 46, endPoint x: 399, endPoint y: 45, distance: 43.8
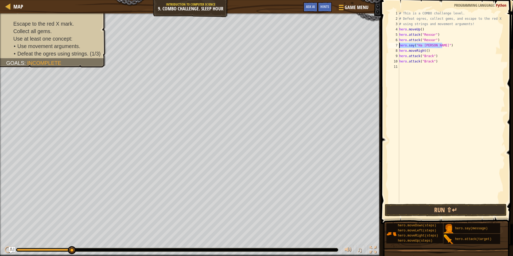
click at [399, 45] on div "# This is a COMBO challenge level. # Defeat [PERSON_NAME], collect gems, and es…" at bounding box center [451, 112] width 107 height 203
type textarea "hero.say("Ha [PERSON_NAME]")"
click at [402, 67] on div "# This is a COMBO challenge level. # Defeat [PERSON_NAME], collect gems, and es…" at bounding box center [451, 112] width 107 height 203
paste textarea "hero.say("Ha [PERSON_NAME]")"
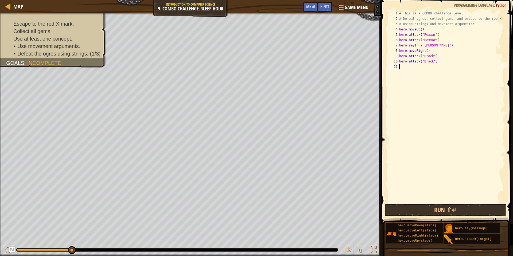
type textarea "hero.say("Ha [PERSON_NAME]")"
click at [412, 74] on div "# This is a COMBO challenge level. # Defeat [PERSON_NAME], collect gems, and es…" at bounding box center [451, 112] width 107 height 203
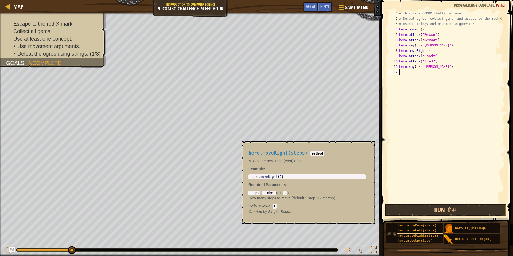
click at [423, 235] on span "hero.moveRight(steps)" at bounding box center [418, 236] width 40 height 4
click at [423, 72] on div "# This is a COMBO challenge level. # Defeat [PERSON_NAME], collect gems, and es…" at bounding box center [451, 112] width 107 height 203
click at [425, 72] on div "# This is a COMBO challenge level. # Defeat [PERSON_NAME], collect gems, and es…" at bounding box center [451, 112] width 107 height 203
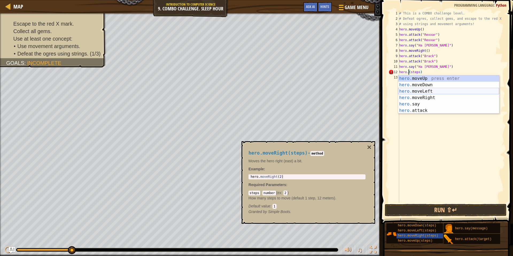
click at [432, 91] on div "hero. moveUp press enter hero. moveDown press enter hero. moveLeft press enter …" at bounding box center [448, 100] width 101 height 51
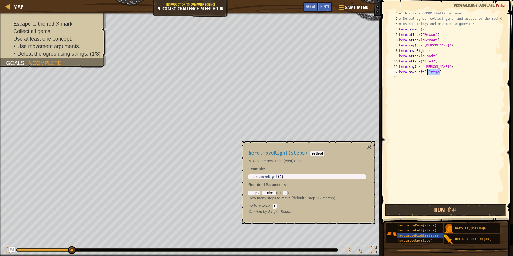
drag, startPoint x: 441, startPoint y: 73, endPoint x: 427, endPoint y: 73, distance: 13.4
click at [427, 73] on div "# This is a COMBO challenge level. # Defeat [PERSON_NAME], collect gems, and es…" at bounding box center [451, 112] width 107 height 203
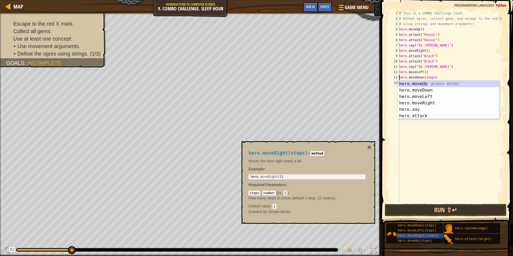
click at [434, 77] on div "# This is a COMBO challenge level. # Defeat [PERSON_NAME], collect gems, and es…" at bounding box center [451, 112] width 107 height 203
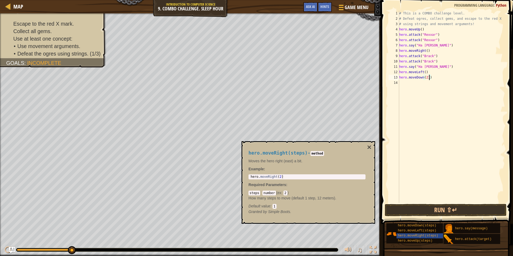
scroll to position [2, 4]
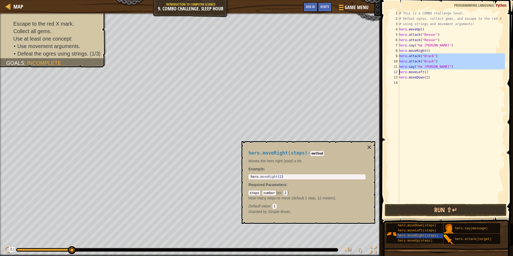
drag, startPoint x: 399, startPoint y: 55, endPoint x: 443, endPoint y: 66, distance: 45.3
click at [443, 66] on div "hero.moveDown(2) 1 2 3 4 5 6 7 8 9 10 11 12 13 14 # This is a COMBO challenge l…" at bounding box center [445, 107] width 117 height 192
type textarea "hero.say("Ha [PERSON_NAME]") hero.moveLeft()"
click at [408, 84] on div "# This is a COMBO challenge level. # Defeat [PERSON_NAME], collect gems, and es…" at bounding box center [451, 112] width 107 height 203
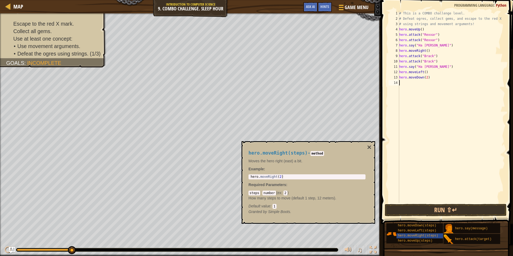
scroll to position [2, 0]
paste textarea "hero.attack("Brack")"
click at [432, 83] on div "# This is a COMBO challenge level. # Defeat [PERSON_NAME], collect gems, and es…" at bounding box center [451, 112] width 107 height 203
click at [431, 87] on div "# This is a COMBO challenge level. # Defeat [PERSON_NAME], collect gems, and es…" at bounding box center [451, 112] width 107 height 203
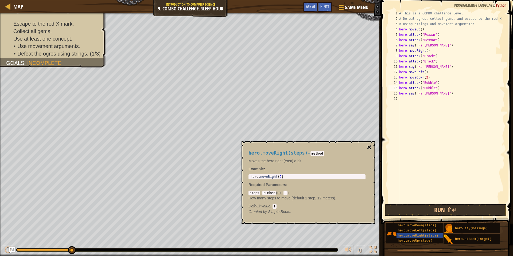
type textarea "hero.attack("Bubble")"
click at [367, 146] on button "×" at bounding box center [369, 147] width 4 height 7
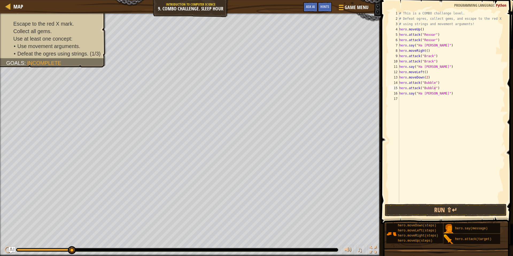
click at [418, 100] on div "# This is a COMBO challenge level. # Defeat [PERSON_NAME], collect gems, and es…" at bounding box center [451, 112] width 107 height 203
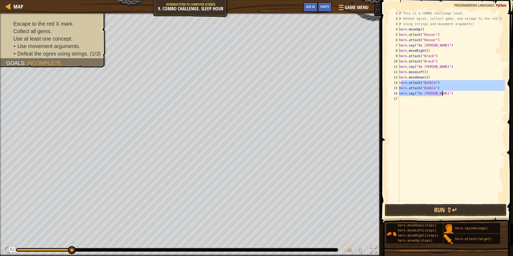
drag, startPoint x: 400, startPoint y: 82, endPoint x: 445, endPoint y: 95, distance: 46.7
click at [445, 95] on div "# This is a COMBO challenge level. # Defeat [PERSON_NAME], collect gems, and es…" at bounding box center [451, 112] width 107 height 203
click at [445, 95] on div "# This is a COMBO challenge level. # Defeat [PERSON_NAME], collect gems, and es…" at bounding box center [451, 107] width 107 height 192
drag, startPoint x: 399, startPoint y: 82, endPoint x: 439, endPoint y: 91, distance: 41.6
click at [439, 91] on div "hero.say("Ha [PERSON_NAME]") 1 2 3 4 5 6 7 8 9 10 11 12 13 14 15 16 17 # This i…" at bounding box center [445, 107] width 117 height 192
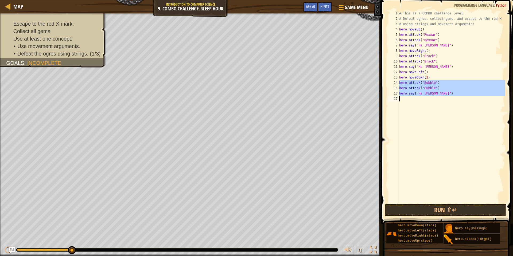
type textarea "hero.say("Ha [PERSON_NAME]")"
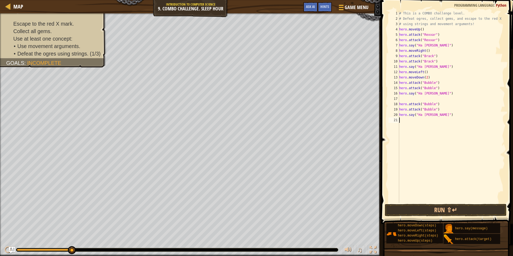
click at [406, 99] on div "# This is a COMBO challenge level. # Defeat [PERSON_NAME], collect gems, and es…" at bounding box center [451, 112] width 107 height 203
click at [435, 97] on div "# This is a COMBO challenge level. # Defeat [PERSON_NAME], collect gems, and es…" at bounding box center [451, 107] width 107 height 192
click at [435, 98] on div "# This is a COMBO challenge level. # Defeat [PERSON_NAME], collect gems, and es…" at bounding box center [451, 112] width 107 height 203
type textarea "hero.moveRight(2)"
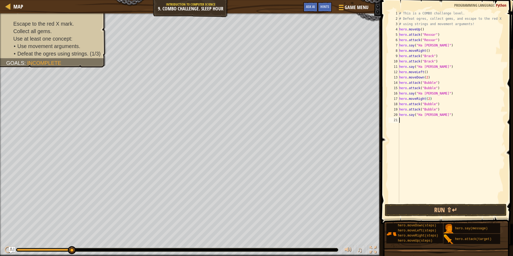
click at [428, 123] on div "# This is a COMBO challenge level. # Defeat [PERSON_NAME], collect gems, and es…" at bounding box center [451, 112] width 107 height 203
click at [431, 120] on div "# This is a COMBO challenge level. # Defeat [PERSON_NAME], collect gems, and es…" at bounding box center [451, 112] width 107 height 203
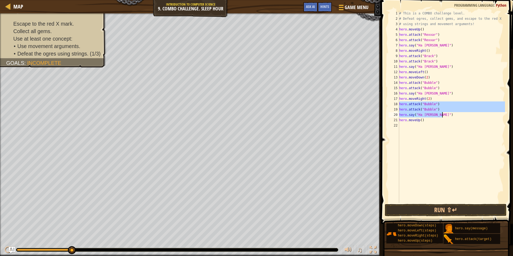
drag, startPoint x: 399, startPoint y: 103, endPoint x: 454, endPoint y: 114, distance: 56.0
click at [454, 114] on div "# This is a COMBO challenge level. # Defeat [PERSON_NAME], collect gems, and es…" at bounding box center [451, 112] width 107 height 203
type textarea "hero.attack("Bubble") hero.say("Ha [PERSON_NAME]")"
click at [416, 127] on div "# This is a COMBO challenge level. # Defeat [PERSON_NAME], collect gems, and es…" at bounding box center [451, 112] width 107 height 203
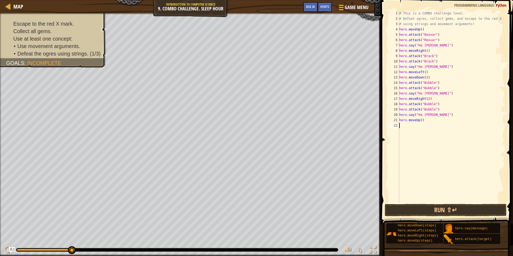
paste textarea "hero.attack("Bubble")"
click at [416, 127] on div "# This is a COMBO challenge level. # Defeat [PERSON_NAME], collect gems, and es…" at bounding box center [451, 112] width 107 height 203
click at [433, 125] on div "# This is a COMBO challenge level. # Defeat [PERSON_NAME], collect gems, and es…" at bounding box center [451, 112] width 107 height 203
drag, startPoint x: 434, startPoint y: 131, endPoint x: 423, endPoint y: 132, distance: 10.7
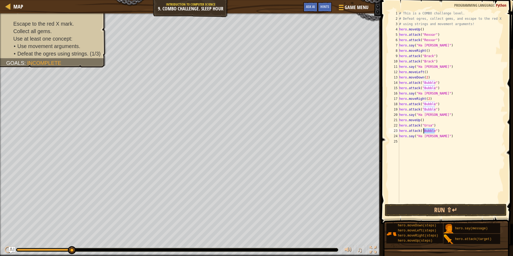
click at [423, 132] on div "# This is a COMBO challenge level. # Defeat [PERSON_NAME], collect gems, and es…" at bounding box center [451, 112] width 107 height 203
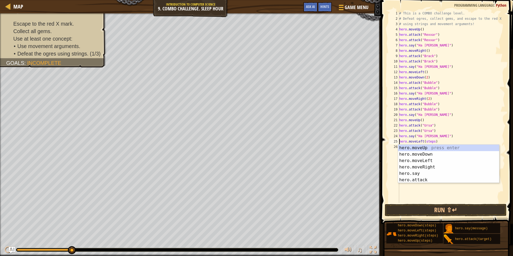
click at [434, 142] on div "# This is a COMBO challenge level. # Defeat [PERSON_NAME], collect gems, and es…" at bounding box center [451, 112] width 107 height 203
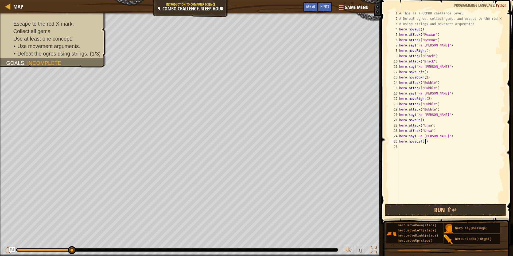
scroll to position [2, 4]
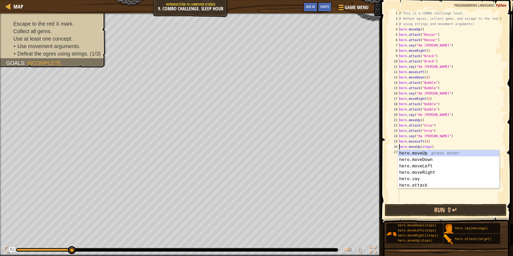
click at [431, 147] on div "# This is a COMBO challenge level. # Defeat [PERSON_NAME], collect gems, and es…" at bounding box center [451, 112] width 107 height 203
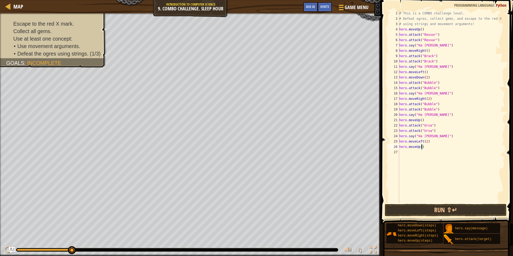
scroll to position [2, 3]
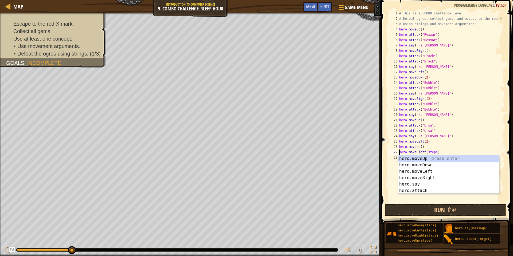
click at [437, 152] on div "# This is a COMBO challenge level. # Defeat [PERSON_NAME], collect gems, and es…" at bounding box center [451, 112] width 107 height 203
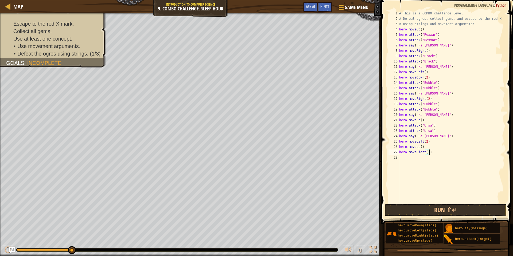
scroll to position [2, 4]
click at [437, 208] on button "Run ⇧↵" at bounding box center [445, 210] width 122 height 12
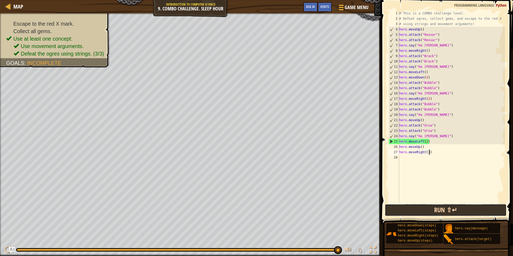
click at [432, 210] on button "Run ⇧↵" at bounding box center [445, 210] width 122 height 12
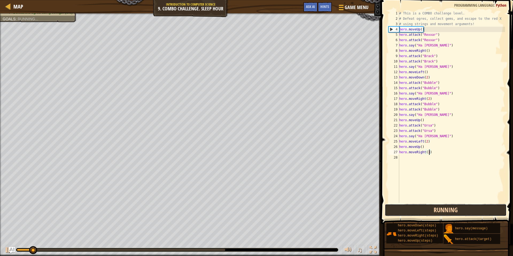
click at [432, 210] on button "Running" at bounding box center [445, 210] width 122 height 12
click at [432, 210] on button "Run ⇧↵" at bounding box center [445, 210] width 122 height 12
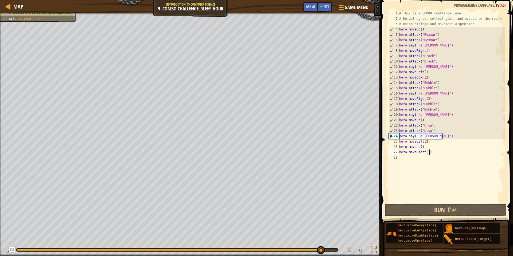
drag, startPoint x: 48, startPoint y: 250, endPoint x: 320, endPoint y: 254, distance: 272.4
click at [320, 254] on div "♫" at bounding box center [190, 249] width 381 height 16
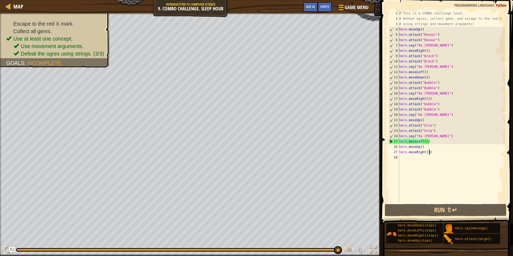
click at [422, 72] on div "# This is a COMBO challenge level. # Defeat [PERSON_NAME], collect gems, and es…" at bounding box center [451, 112] width 107 height 203
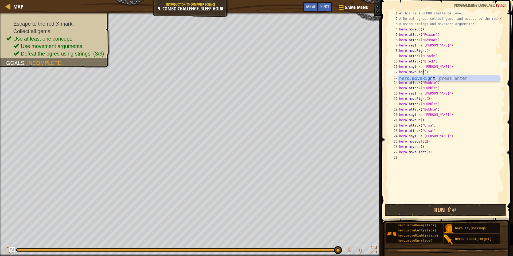
scroll to position [2, 4]
click at [387, 61] on span at bounding box center [447, 105] width 136 height 240
click at [423, 77] on div "# This is a COMBO challenge level. # Defeat [PERSON_NAME], collect gems, and es…" at bounding box center [451, 112] width 107 height 203
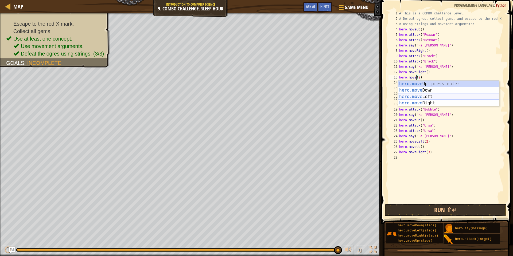
click at [426, 94] on div "hero.move Up press enter hero.move Down press enter hero.move Left press enter …" at bounding box center [448, 100] width 101 height 38
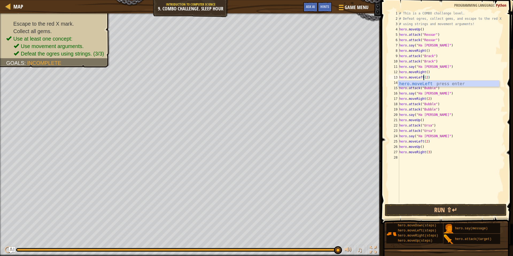
click at [385, 80] on span at bounding box center [447, 105] width 136 height 240
type textarea "hero.moveLeft"
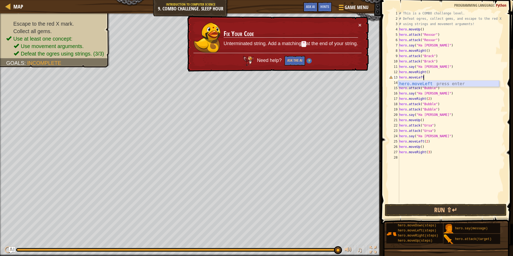
click at [422, 83] on div "hero.moveLeft press enter" at bounding box center [448, 90] width 101 height 19
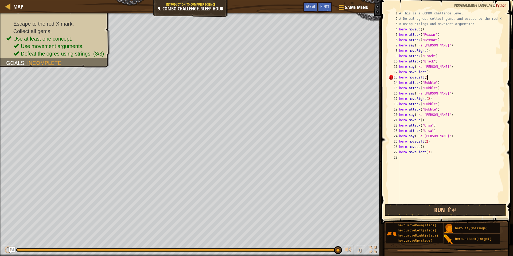
scroll to position [2, 4]
type textarea "hero.moveLeft(2)"
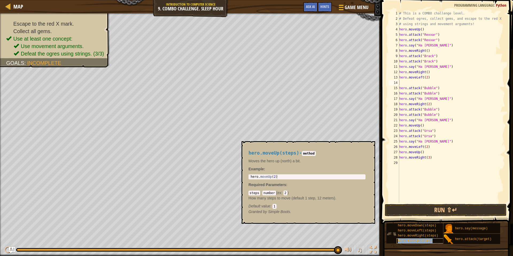
click at [422, 241] on span "hero.moveUp(steps)" at bounding box center [415, 241] width 35 height 4
click at [435, 83] on div "# This is a COMBO challenge level. # Defeat [PERSON_NAME], collect gems, and es…" at bounding box center [451, 107] width 107 height 192
click at [434, 83] on div "# This is a COMBO challenge level. # Defeat [PERSON_NAME], collect gems, and es…" at bounding box center [451, 112] width 107 height 203
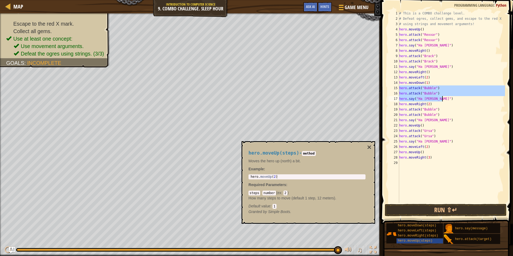
drag, startPoint x: 399, startPoint y: 88, endPoint x: 442, endPoint y: 99, distance: 44.1
click at [442, 99] on div "# This is a COMBO challenge level. # Defeat [PERSON_NAME], collect gems, and es…" at bounding box center [451, 112] width 107 height 203
type textarea "hero.attack("Bubble") hero.say("Ha [PERSON_NAME]")"
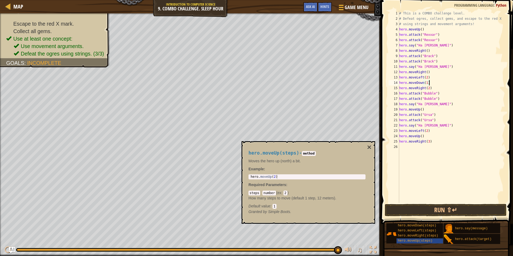
click at [434, 94] on div "# This is a COMBO challenge level. # Defeat [PERSON_NAME], collect gems, and es…" at bounding box center [451, 112] width 107 height 203
click at [434, 99] on div "# This is a COMBO challenge level. # Defeat [PERSON_NAME], collect gems, and es…" at bounding box center [451, 112] width 107 height 203
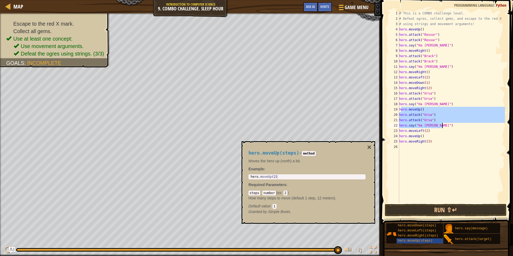
drag, startPoint x: 400, startPoint y: 110, endPoint x: 445, endPoint y: 125, distance: 47.3
click at [445, 125] on div "# This is a COMBO challenge level. # Defeat [PERSON_NAME], collect gems, and es…" at bounding box center [451, 112] width 107 height 203
type textarea "h"
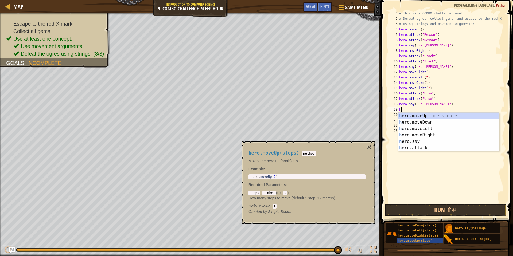
scroll to position [2, 0]
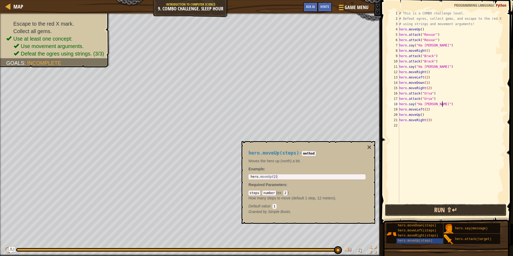
click at [425, 210] on button "Run ⇧↵" at bounding box center [445, 210] width 122 height 12
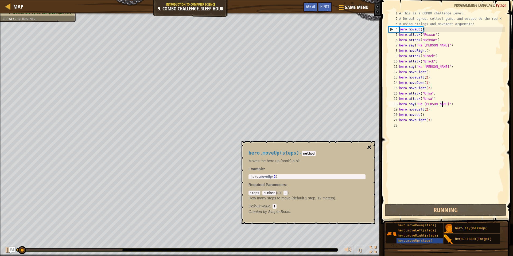
click at [367, 145] on button "×" at bounding box center [369, 147] width 4 height 7
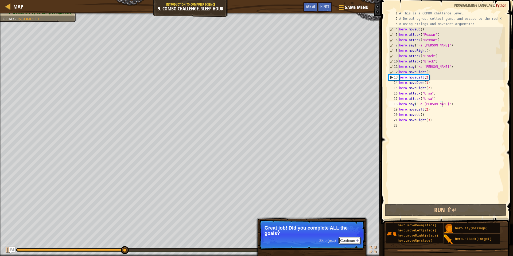
click at [351, 241] on button "Continue" at bounding box center [349, 240] width 22 height 7
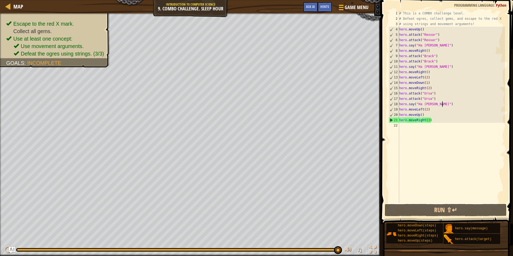
click at [427, 83] on div "# This is a COMBO challenge level. # Defeat [PERSON_NAME], collect gems, and es…" at bounding box center [451, 112] width 107 height 203
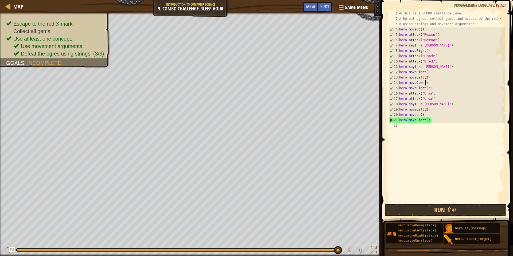
scroll to position [2, 4]
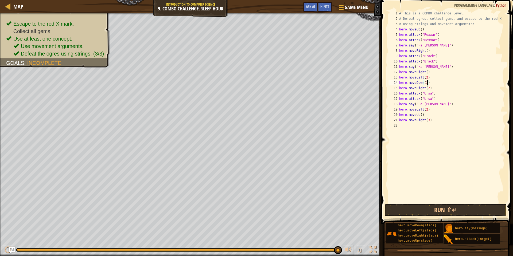
click at [433, 88] on div "# This is a COMBO challenge level. # Defeat [PERSON_NAME], collect gems, and es…" at bounding box center [451, 112] width 107 height 203
type textarea "hero.moveRight(2)"
click at [431, 93] on div "# This is a COMBO challenge level. # Defeat [PERSON_NAME], collect gems, and es…" at bounding box center [451, 107] width 107 height 192
click at [430, 93] on div "# This is a COMBO challenge level. # Defeat [PERSON_NAME], collect gems, and es…" at bounding box center [451, 112] width 107 height 203
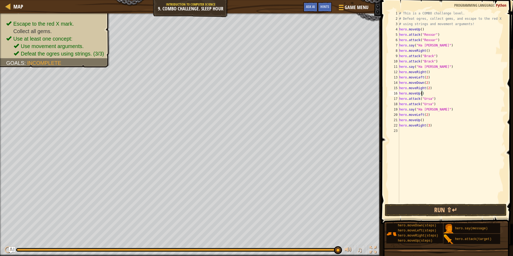
scroll to position [2, 3]
click at [420, 210] on button "Run ⇧↵" at bounding box center [445, 210] width 122 height 12
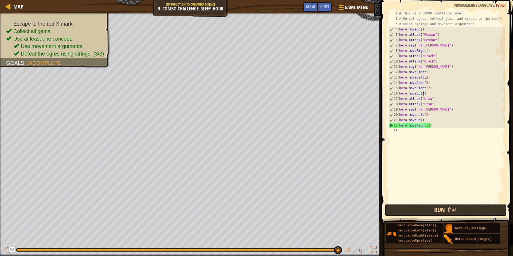
click at [433, 210] on button "Run ⇧↵" at bounding box center [445, 210] width 122 height 12
click at [428, 125] on div "# This is a COMBO challenge level. # Defeat [PERSON_NAME], collect gems, and es…" at bounding box center [451, 112] width 107 height 203
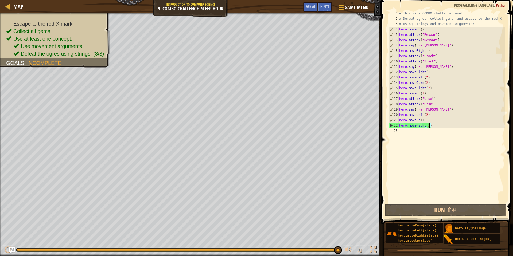
scroll to position [2, 4]
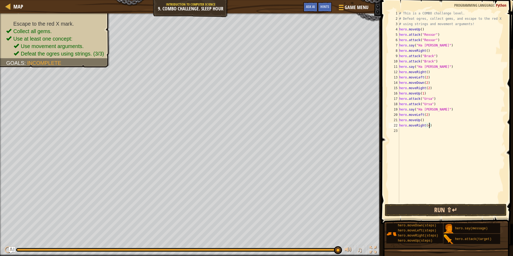
type textarea "hero.moveRight(4)"
click at [470, 205] on button "Run ⇧↵" at bounding box center [445, 210] width 122 height 12
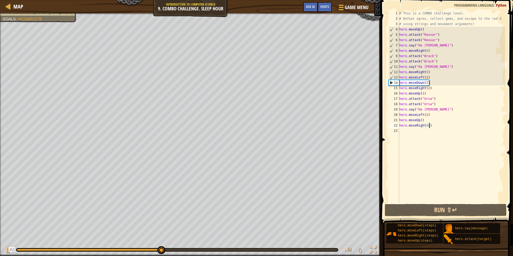
click at [450, 185] on div "# This is a COMBO challenge level. # Defeat [PERSON_NAME], collect gems, and es…" at bounding box center [451, 112] width 107 height 203
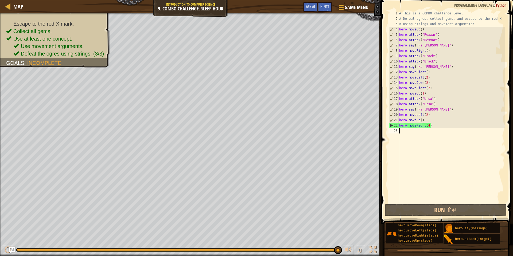
click at [430, 125] on div "# This is a COMBO challenge level. # Defeat [PERSON_NAME], collect gems, and es…" at bounding box center [451, 112] width 107 height 203
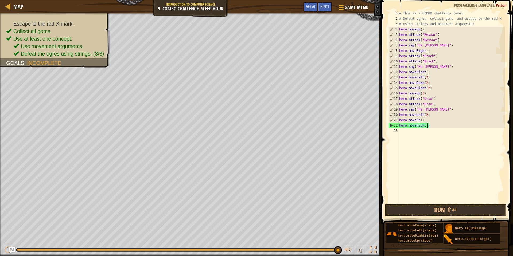
scroll to position [2, 4]
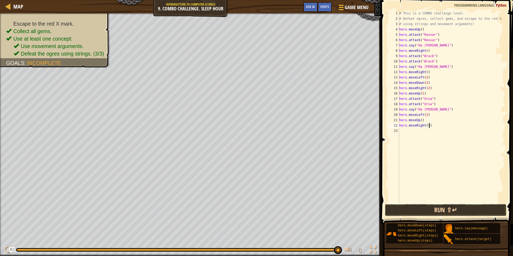
click at [432, 211] on button "Run ⇧↵" at bounding box center [445, 210] width 122 height 12
click at [435, 210] on button "Run ⇧↵" at bounding box center [445, 210] width 122 height 12
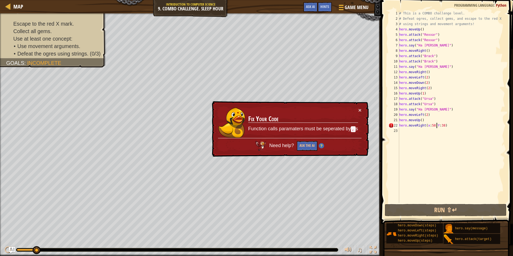
scroll to position [2, 6]
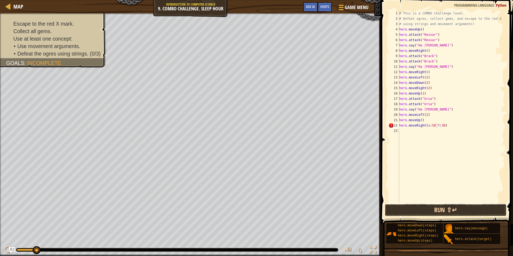
click at [447, 206] on button "Run ⇧↵" at bounding box center [445, 210] width 122 height 12
click at [412, 209] on button "Run ⇧↵" at bounding box center [445, 210] width 122 height 12
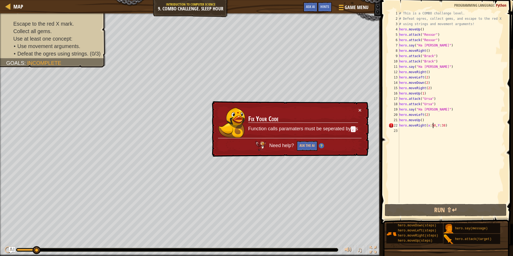
click at [433, 125] on div "# This is a COMBO challenge level. # Defeat [PERSON_NAME], collect gems, and es…" at bounding box center [451, 112] width 107 height 203
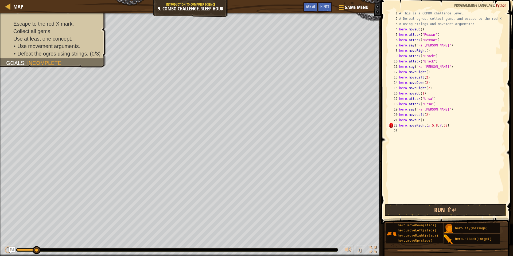
click at [444, 126] on div "# This is a COMBO challenge level. # Defeat [PERSON_NAME], collect gems, and es…" at bounding box center [451, 112] width 107 height 203
click at [438, 125] on div "# This is a COMBO challenge level. # Defeat [PERSON_NAME], collect gems, and es…" at bounding box center [451, 112] width 107 height 203
click at [444, 213] on button "Run ⇧↵" at bounding box center [445, 210] width 122 height 12
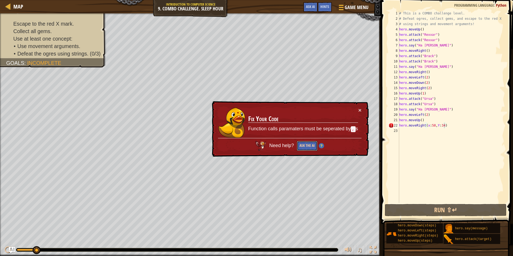
click at [303, 147] on button "Ask the AI" at bounding box center [307, 146] width 21 height 10
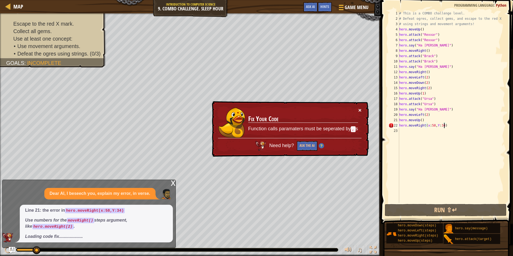
click at [361, 109] on button "×" at bounding box center [359, 110] width 3 height 6
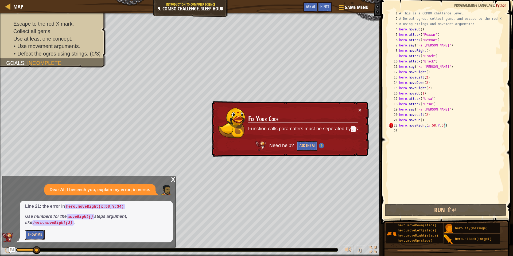
click at [41, 237] on button "Show Me" at bounding box center [34, 235] width 19 height 10
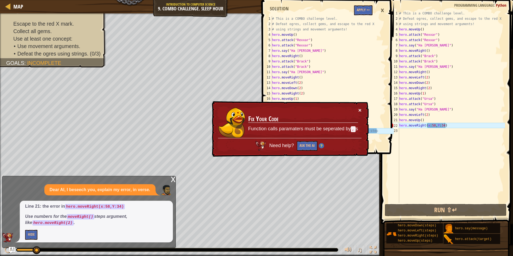
click at [358, 109] on button "×" at bounding box center [359, 110] width 3 height 6
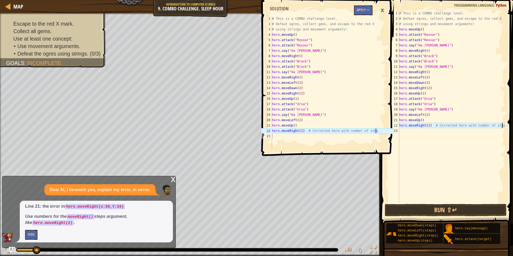
scroll to position [2, 15]
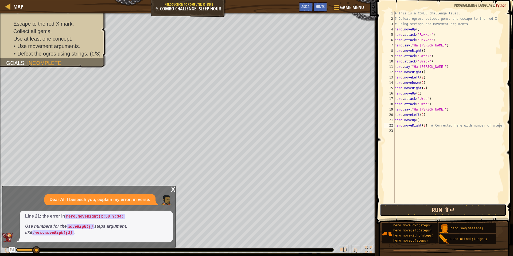
click at [446, 210] on button "Run ⇧↵" at bounding box center [443, 210] width 126 height 12
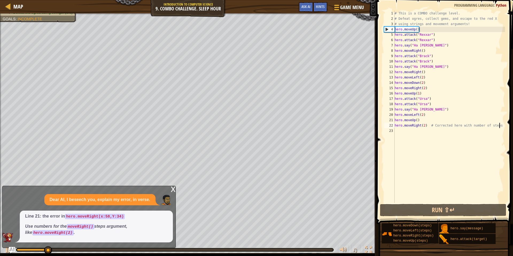
click at [425, 126] on div "# This is a COMBO challenge level. # Defeat [PERSON_NAME], collect gems, and es…" at bounding box center [448, 112] width 111 height 203
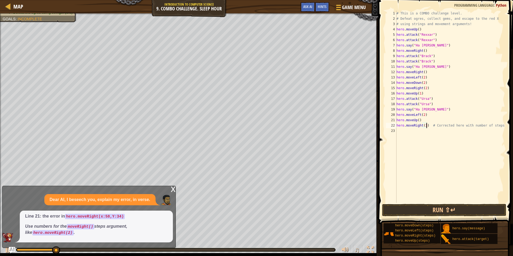
scroll to position [2, 4]
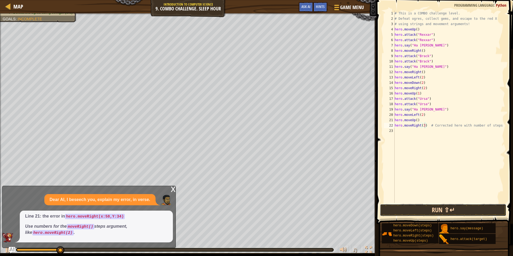
click at [434, 206] on button "Run ⇧↵" at bounding box center [443, 210] width 126 height 12
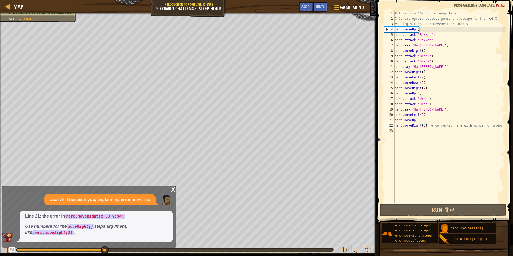
click at [174, 187] on div "x" at bounding box center [173, 188] width 5 height 5
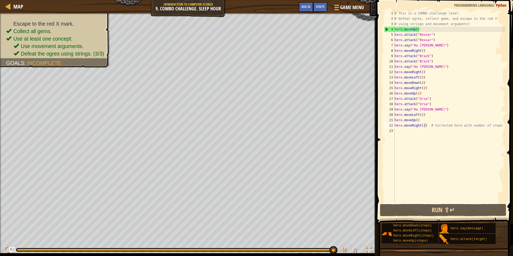
drag, startPoint x: 116, startPoint y: 251, endPoint x: 382, endPoint y: 256, distance: 266.0
click at [382, 256] on div "Map Introduction to Computer Science 9. Combo Challenge. Sleep Hour Game Menu D…" at bounding box center [256, 128] width 513 height 256
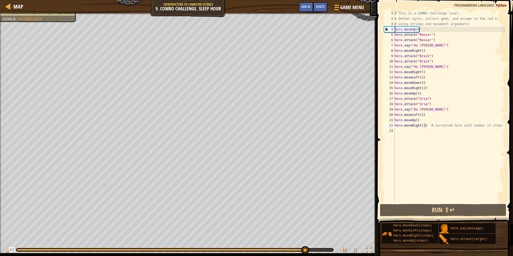
drag, startPoint x: 47, startPoint y: 249, endPoint x: 304, endPoint y: 255, distance: 257.2
click at [304, 255] on div "♫" at bounding box center [188, 249] width 376 height 16
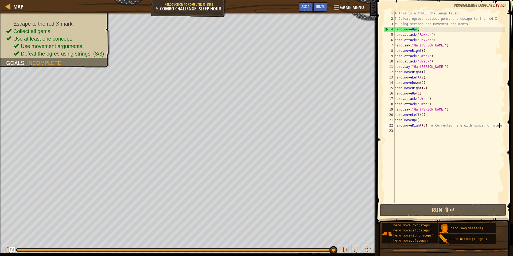
click at [500, 126] on div "# This is a COMBO challenge level. # Defeat [PERSON_NAME], collect gems, and es…" at bounding box center [448, 112] width 111 height 203
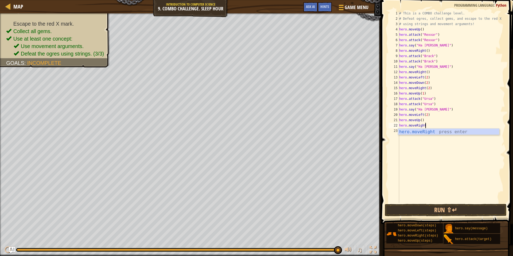
scroll to position [2, 3]
type textarea "hero.moveRight()"
click at [465, 205] on button "Run ⇧↵" at bounding box center [445, 210] width 122 height 12
click at [437, 130] on div "# This is a COMBO challenge level. # Defeat [PERSON_NAME], collect gems, and es…" at bounding box center [451, 112] width 107 height 203
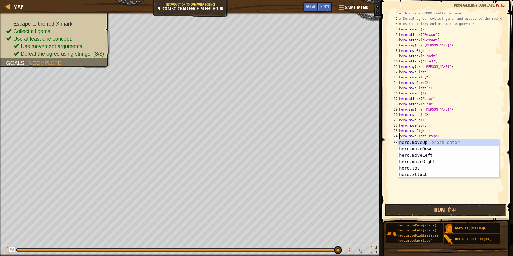
click at [436, 135] on div "# This is a COMBO challenge level. # Defeat [PERSON_NAME], collect gems, and es…" at bounding box center [451, 112] width 107 height 203
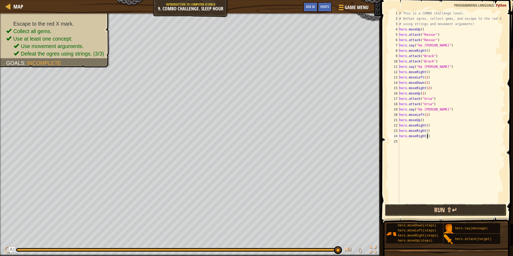
click at [409, 210] on button "Run ⇧↵" at bounding box center [445, 210] width 122 height 12
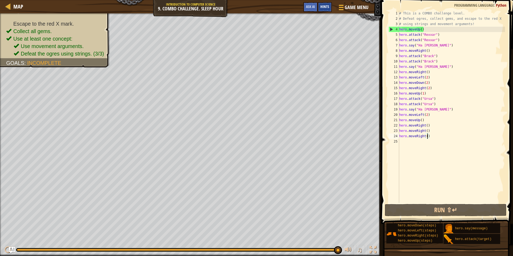
click at [323, 7] on span "Hints" at bounding box center [324, 6] width 9 height 5
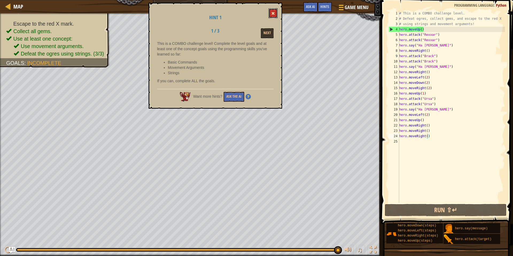
click at [275, 10] on button at bounding box center [272, 13] width 9 height 10
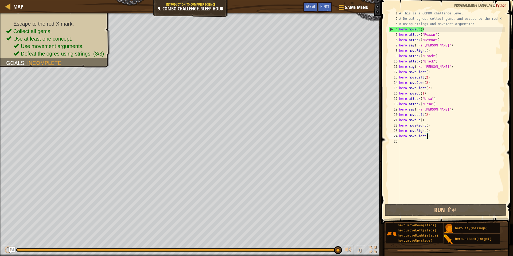
click at [427, 136] on div "# This is a COMBO challenge level. # Defeat [PERSON_NAME], collect gems, and es…" at bounding box center [451, 112] width 107 height 203
type textarea "hero.moveRight(x)"
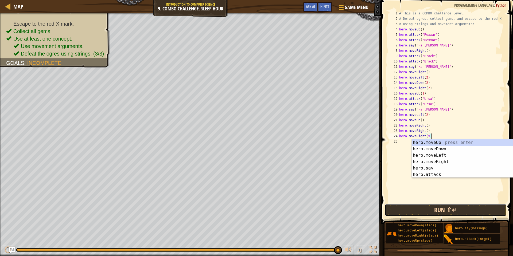
click at [469, 205] on button "Run ⇧↵" at bounding box center [445, 210] width 122 height 12
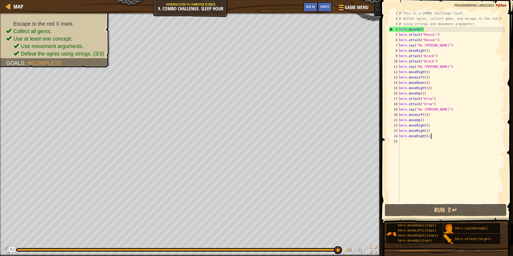
click at [480, 23] on div "# This is a COMBO challenge level. # Defeat [PERSON_NAME], collect gems, and es…" at bounding box center [451, 112] width 107 height 203
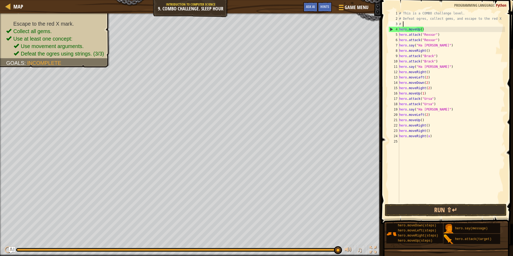
type textarea "#"
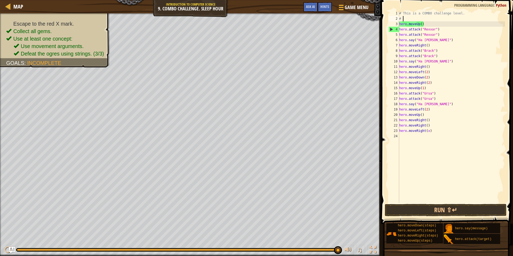
type textarea "#"
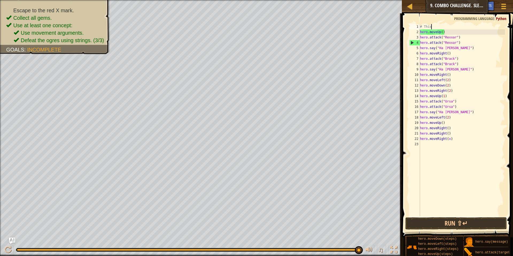
type textarea "#"
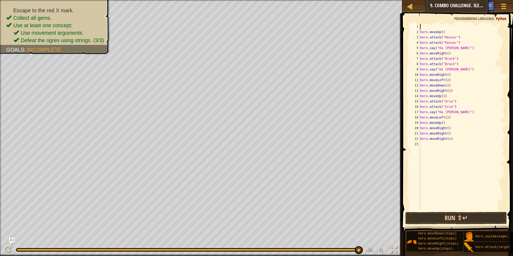
type textarea "hero.moveUp()"
click at [431, 214] on button "Run ⇧↵" at bounding box center [455, 218] width 101 height 12
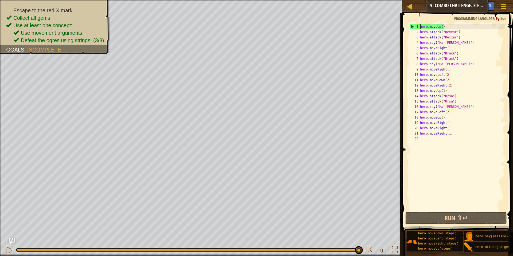
click at [429, 139] on div "hero . moveUp ( ) hero . attack ( "Rexxar" ) hero . attack ( "Rexxar" ) hero . …" at bounding box center [462, 123] width 86 height 198
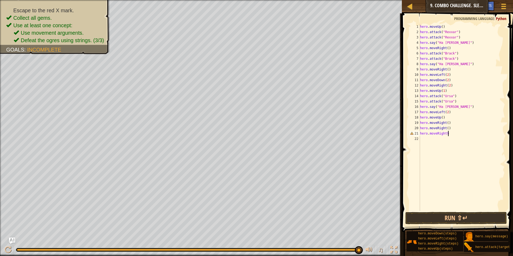
scroll to position [2, 3]
type textarea "hero.moveRight()"
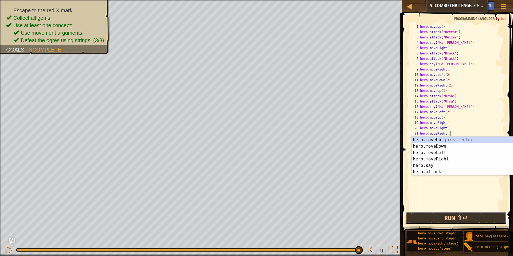
click at [447, 221] on button "Run ⇧↵" at bounding box center [455, 218] width 101 height 12
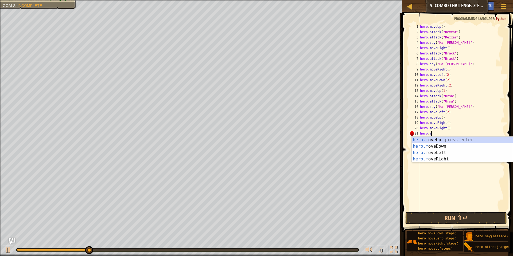
type textarea "h"
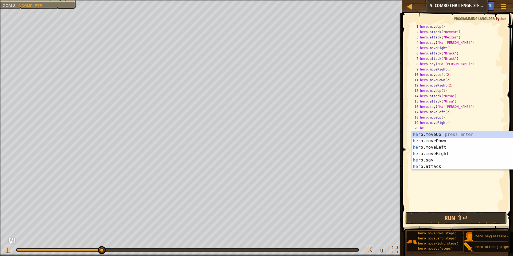
type textarea "h"
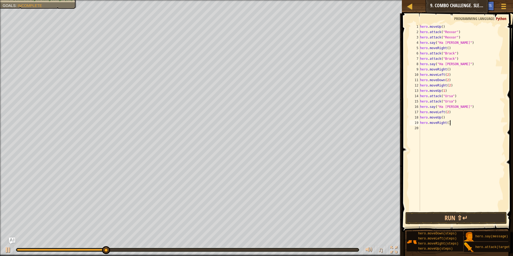
type textarea "hero.moveRi"
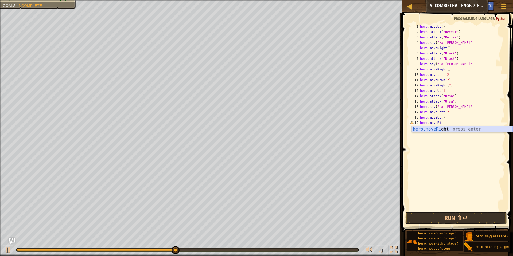
click at [470, 127] on div "hero.moveRi ght press enter" at bounding box center [461, 135] width 101 height 19
click at [466, 214] on button "Run ⇧↵" at bounding box center [455, 218] width 101 height 12
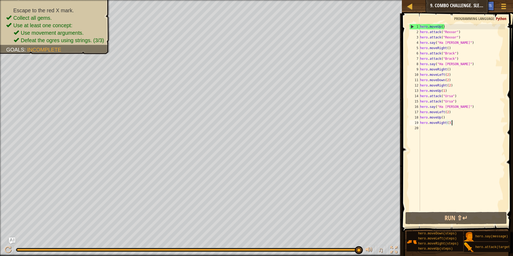
click at [448, 80] on div "hero . moveUp ( ) hero . attack ( "Rexxar" ) hero . attack ( "Rexxar" ) hero . …" at bounding box center [462, 123] width 86 height 198
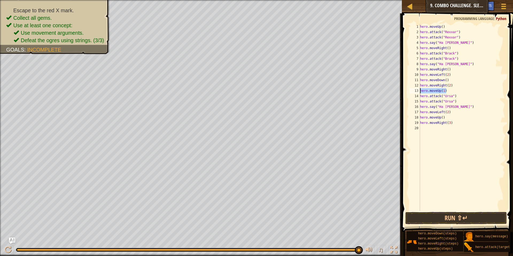
drag, startPoint x: 446, startPoint y: 91, endPoint x: 420, endPoint y: 89, distance: 26.3
click at [420, 89] on div "hero . moveUp ( ) hero . attack ( "Rexxar" ) hero . attack ( "Rexxar" ) hero . …" at bounding box center [462, 123] width 86 height 198
type textarea "hero.moveUp(1)"
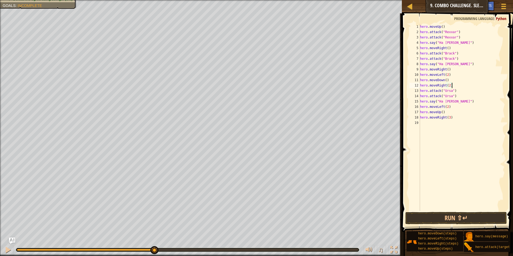
click at [469, 102] on div "hero . moveUp ( ) hero . attack ( "Rexxar" ) hero . attack ( "Rexxar" ) hero . …" at bounding box center [462, 123] width 86 height 198
type textarea "hero.say("Ha [PERSON_NAME]")"
paste textarea "hero.moveUp(1)"
click at [442, 116] on div "hero . moveUp ( ) hero . attack ( "Rexxar" ) hero . attack ( "Rexxar" ) hero . …" at bounding box center [462, 123] width 86 height 198
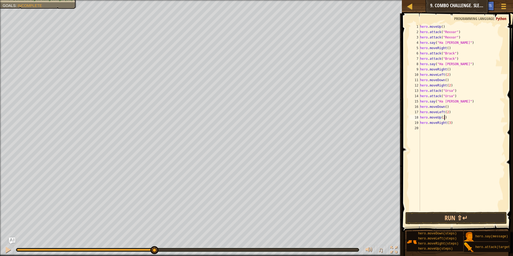
scroll to position [2, 3]
click at [452, 219] on button "Run ⇧↵" at bounding box center [455, 218] width 101 height 12
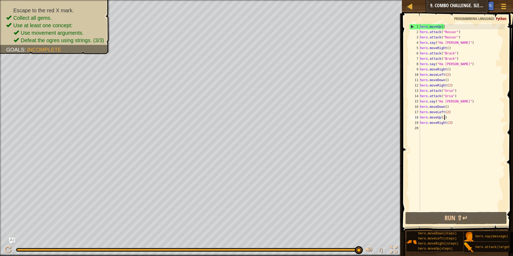
click at [467, 99] on div "hero . moveUp ( ) hero . attack ( "Rexxar" ) hero . attack ( "Rexxar" ) hero . …" at bounding box center [462, 123] width 86 height 198
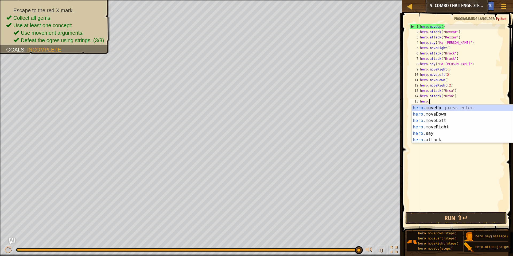
scroll to position [2, 0]
type textarea "h"
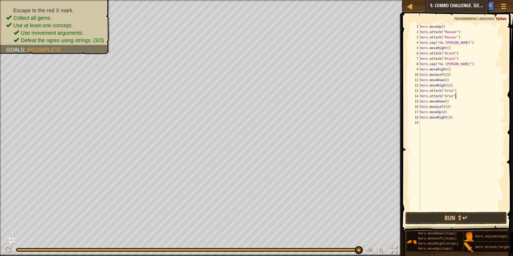
click at [468, 63] on div "hero . moveUp ( ) hero . attack ( "Rexxar" ) hero . attack ( "Rexxar" ) hero . …" at bounding box center [462, 123] width 86 height 198
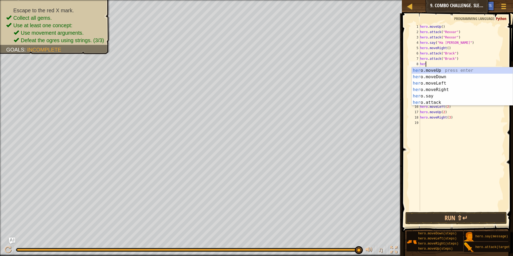
type textarea "h"
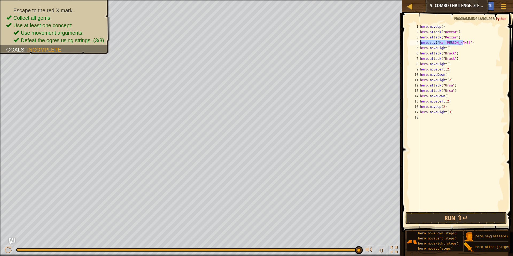
drag, startPoint x: 463, startPoint y: 44, endPoint x: 417, endPoint y: 43, distance: 46.5
click at [417, 43] on div "hero.attack("[PERSON_NAME]") 1 2 3 4 5 6 7 8 9 10 11 12 13 14 15 16 17 18 hero …" at bounding box center [456, 117] width 97 height 187
type textarea "hero.say("Ha [PERSON_NAME]")"
type textarea "hero.attack("Rexxar")"
click at [454, 219] on button "Run ⇧↵" at bounding box center [455, 218] width 101 height 12
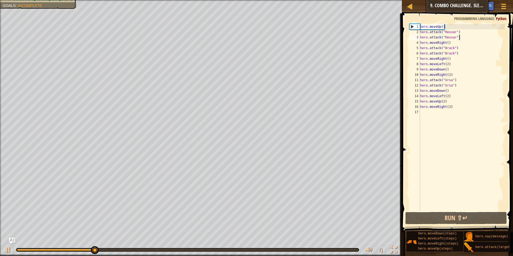
click at [425, 112] on div "hero . moveUp ( ) hero . attack ( "Rexxar" ) hero . attack ( "Rexxar" ) hero . …" at bounding box center [462, 123] width 86 height 198
type textarea "hero.moveRight(3)"
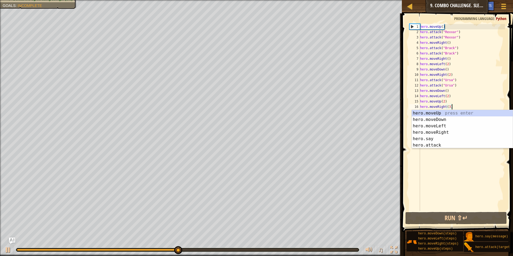
click at [459, 185] on div "hero . moveUp ( ) hero . attack ( "Rexxar" ) hero . attack ( "Rexxar" ) hero . …" at bounding box center [462, 123] width 86 height 198
click at [407, 168] on span at bounding box center [457, 115] width 115 height 234
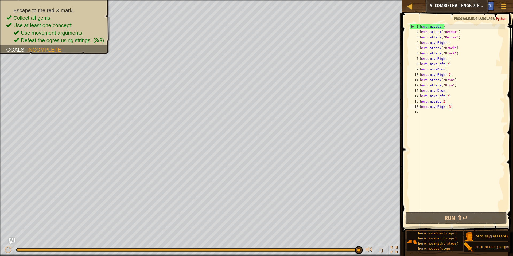
click at [465, 31] on div "hero . moveUp ( ) hero . attack ( "Rexxar" ) hero . attack ( "Rexxar" ) hero . …" at bounding box center [462, 123] width 86 height 198
type textarea "hero.attack("Rexxar")"
drag, startPoint x: 465, startPoint y: 35, endPoint x: 420, endPoint y: 37, distance: 44.4
click at [420, 37] on div "hero . moveUp ( ) hero . attack ( "Rexxar" ) hero . attack ( "Rexxar" ) hero . …" at bounding box center [462, 123] width 86 height 198
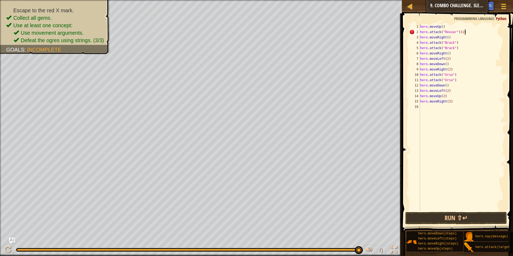
scroll to position [2, 6]
click at [458, 42] on div "hero . moveUp ( ) hero . attack ( "Rexxar" ) ( 2 ) hero . moveRight ( ) hero . …" at bounding box center [462, 123] width 86 height 198
type textarea "hero.attack("Brack")"
click at [460, 48] on div "hero . moveUp ( ) hero . attack ( "Rexxar" ) ( 2 ) hero . moveRight ( ) hero . …" at bounding box center [462, 123] width 86 height 198
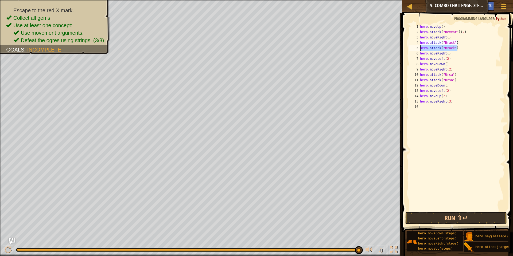
drag, startPoint x: 460, startPoint y: 48, endPoint x: 420, endPoint y: 47, distance: 40.1
click at [420, 47] on div "hero . moveUp ( ) hero . attack ( "Rexxar" ) ( 2 ) hero . moveRight ( ) hero . …" at bounding box center [462, 123] width 86 height 198
drag, startPoint x: 455, startPoint y: 75, endPoint x: 420, endPoint y: 74, distance: 35.0
click at [420, 74] on div "hero . moveUp ( ) hero . attack ( "Rexxar" ) ( 2 ) hero . moveRight ( ) hero . …" at bounding box center [462, 123] width 86 height 198
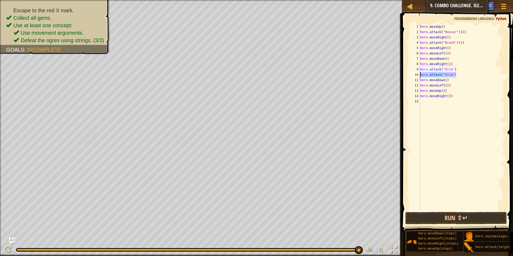
type textarea "hero.attack("Ursa")"
click at [453, 217] on button "Run ⇧↵" at bounding box center [455, 218] width 101 height 12
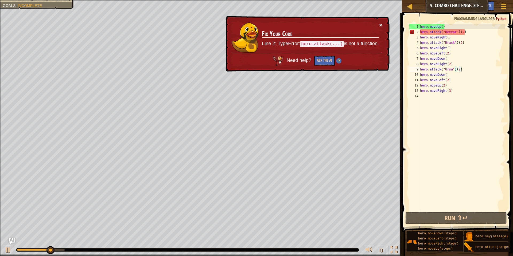
click at [380, 23] on button "×" at bounding box center [380, 25] width 3 height 6
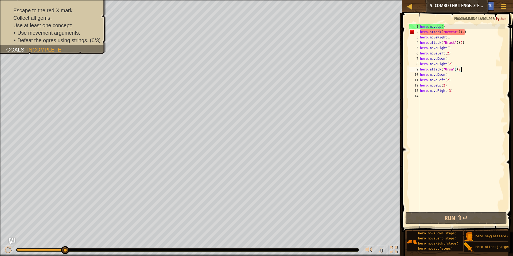
click at [469, 32] on div "hero . moveUp ( ) hero . attack ( "Rexxar" ) ( 2 ) hero . moveRight ( ) hero . …" at bounding box center [462, 123] width 86 height 198
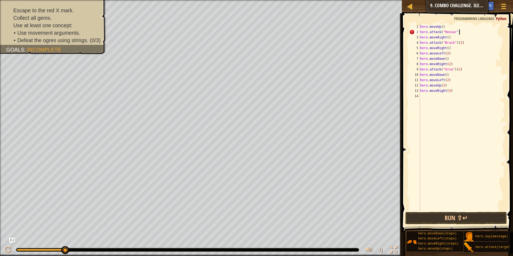
scroll to position [2, 5]
type textarea "hero.attack("Rexxar")"
paste textarea "hero.moveUp(1)"
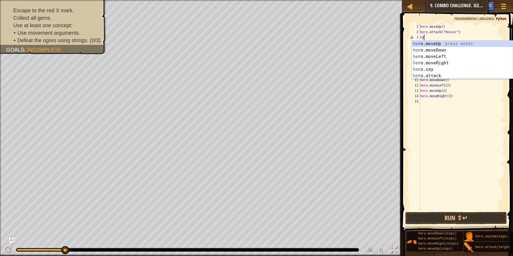
type textarea "h"
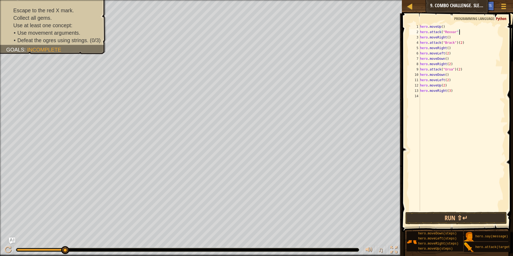
click at [463, 44] on div "hero . moveUp ( ) hero . attack ( "Rexxar" ) hero . moveRight ( ) hero . attack…" at bounding box center [462, 123] width 86 height 198
click at [463, 70] on div "hero . moveUp ( ) hero . attack ( "Rexxar" ) hero . moveRight ( ) hero . attack…" at bounding box center [462, 123] width 86 height 198
click at [463, 32] on div "hero . moveUp ( ) hero . attack ( "Rexxar" ) hero . moveRight ( ) hero . attack…" at bounding box center [462, 123] width 86 height 198
drag, startPoint x: 463, startPoint y: 32, endPoint x: 417, endPoint y: 31, distance: 45.9
click at [417, 31] on div "hero.attack("Rexxar") 1 2 3 4 5 6 7 8 9 10 11 12 13 14 hero . moveUp ( ) hero .…" at bounding box center [456, 117] width 97 height 187
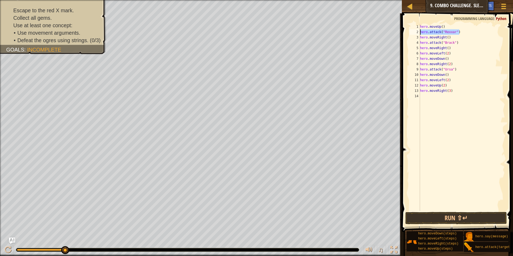
type textarea "hero.attack("Rexxar")"
click at [467, 34] on div "hero . moveUp ( ) hero . attack ( "Rexxar" ) hero . moveRight ( ) hero . attack…" at bounding box center [462, 117] width 86 height 187
paste textarea "hero.attack("Rexxar")"
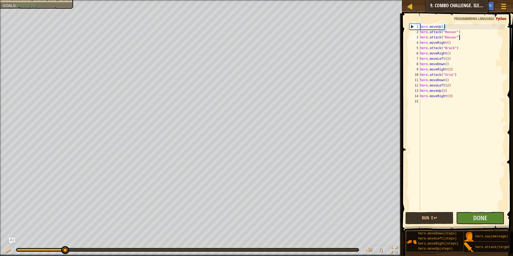
click at [457, 48] on div "hero . moveUp ( ) hero . attack ( "Rexxar" ) hero . attack ( "Rexxar" ) hero . …" at bounding box center [462, 123] width 86 height 198
type textarea "hero.attack("Brack")"
drag, startPoint x: 457, startPoint y: 48, endPoint x: 420, endPoint y: 48, distance: 37.4
click at [420, 48] on div "hero . moveUp ( ) hero . attack ( "Rexxar" ) hero . attack ( "Rexxar" ) hero . …" at bounding box center [462, 123] width 86 height 198
click at [463, 48] on div "hero . moveUp ( ) hero . attack ( "Rexxar" ) hero . attack ( "Rexxar" ) hero . …" at bounding box center [462, 117] width 86 height 187
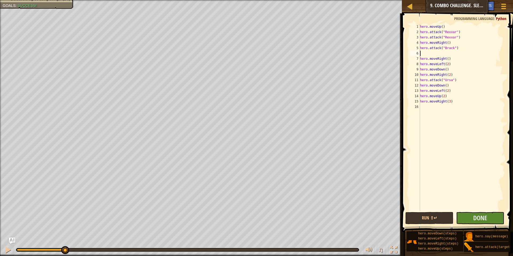
paste textarea "hero.attack("Brack")"
drag, startPoint x: 457, startPoint y: 81, endPoint x: 419, endPoint y: 81, distance: 37.4
click at [419, 81] on div "hero.attack("[PERSON_NAME]") 1 2 3 4 5 6 7 8 9 10 11 12 13 14 15 16 hero . move…" at bounding box center [456, 117] width 97 height 187
type textarea "hero.attack("Ursa")"
click at [459, 79] on div "hero . moveUp ( ) hero . attack ( "Rexxar" ) hero . attack ( "Rexxar" ) hero . …" at bounding box center [462, 117] width 86 height 187
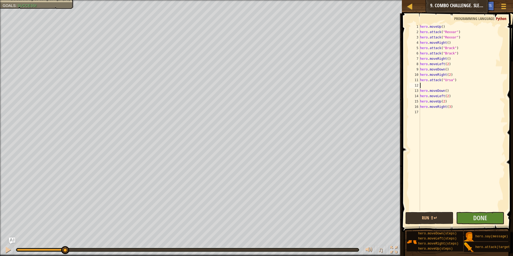
paste textarea "hero.attack("Ursa")"
type textarea "hero.attack("Ursa")"
click at [484, 216] on span "Done" at bounding box center [480, 218] width 14 height 9
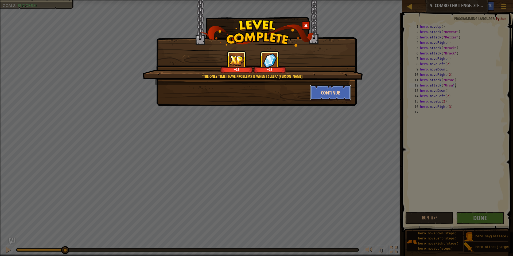
click at [335, 94] on button "Continue" at bounding box center [330, 93] width 41 height 16
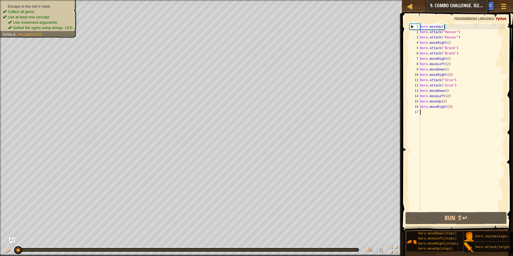
type textarea "hero.moveRight(3)"
click at [452, 219] on button "Run ⇧↵" at bounding box center [455, 218] width 101 height 12
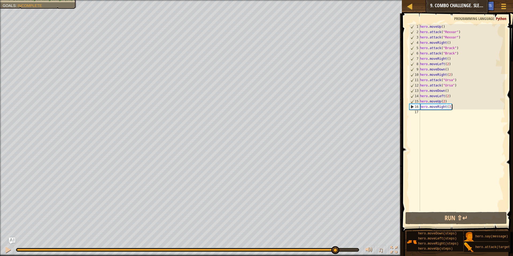
drag, startPoint x: 123, startPoint y: 248, endPoint x: 335, endPoint y: 250, distance: 211.7
click at [335, 250] on div at bounding box center [335, 250] width 8 height 8
click at [428, 115] on div "hero . moveUp ( ) hero . attack ( "Rexxar" ) hero . attack ( "Rexxar" ) hero . …" at bounding box center [462, 123] width 86 height 198
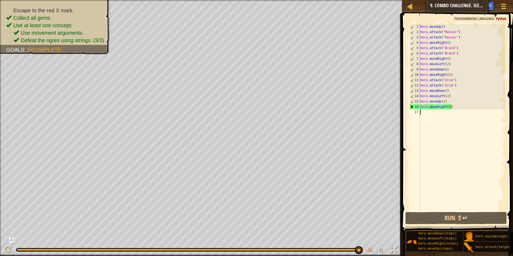
type textarea "hero.moveRight(3)"
type textarea "hero.moveRight(3"
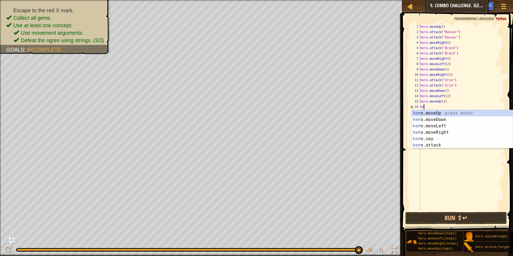
type textarea "h"
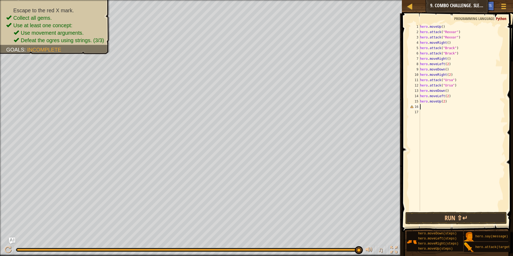
type textarea "hero.moveUp(2)"
click at [407, 157] on span at bounding box center [457, 115] width 115 height 234
click at [458, 107] on div "hero . moveUp ( ) hero . attack ( "Rexxar" ) hero . attack ( "Rexxar" ) hero . …" at bounding box center [462, 123] width 86 height 198
click at [479, 216] on button "Run ⇧↵" at bounding box center [455, 218] width 101 height 12
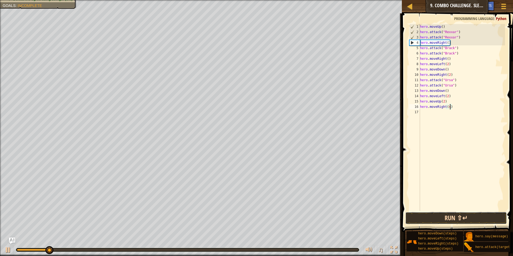
click at [456, 216] on button "Run ⇧↵" at bounding box center [455, 218] width 101 height 12
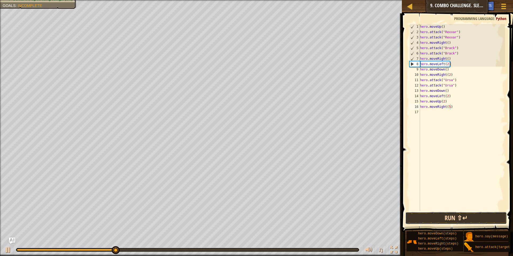
click at [452, 221] on button "Run ⇧↵" at bounding box center [455, 218] width 101 height 12
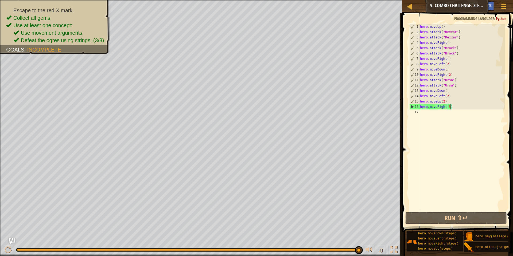
drag, startPoint x: 138, startPoint y: 251, endPoint x: 359, endPoint y: 249, distance: 221.1
click at [359, 249] on div at bounding box center [359, 250] width 8 height 8
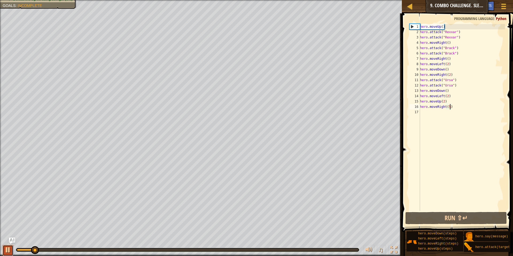
click at [7, 252] on div at bounding box center [8, 249] width 7 height 7
click at [457, 219] on button "Run ⇧↵" at bounding box center [455, 218] width 101 height 12
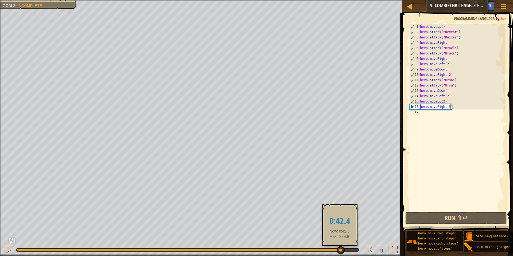
drag, startPoint x: 187, startPoint y: 253, endPoint x: 340, endPoint y: 251, distance: 152.2
click at [340, 251] on div at bounding box center [340, 250] width 8 height 8
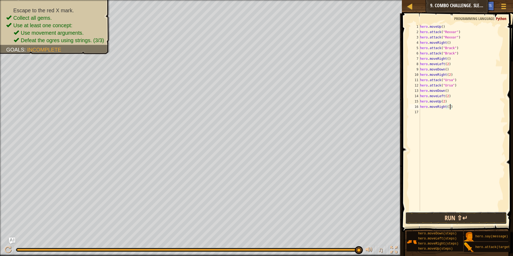
click at [450, 220] on button "Run ⇧↵" at bounding box center [455, 218] width 101 height 12
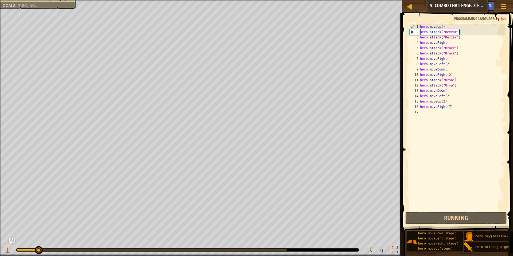
click at [334, 250] on div at bounding box center [187, 249] width 342 height 3
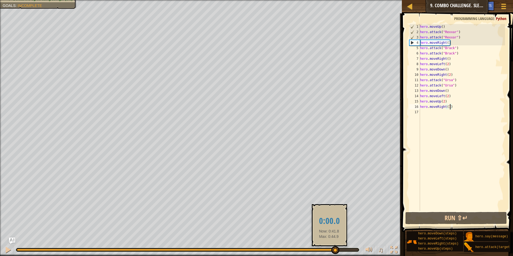
click at [334, 250] on div at bounding box center [187, 250] width 341 height 2
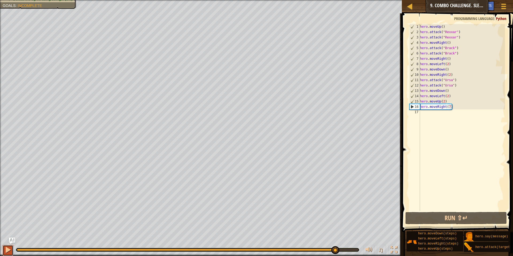
click at [6, 253] on div at bounding box center [8, 249] width 7 height 7
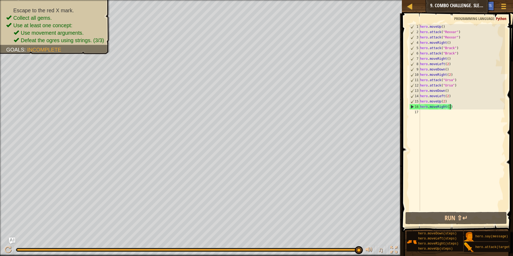
scroll to position [2, 4]
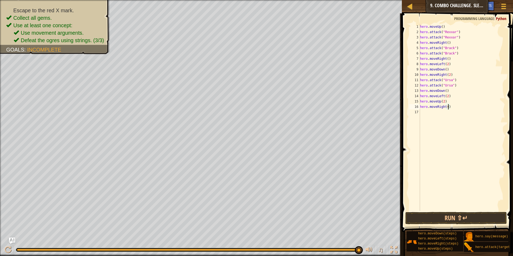
type textarea "hero.moveRight(3)"
click at [432, 115] on div "hero . moveUp ( ) hero . attack ( "Rexxar" ) hero . attack ( "Rexxar" ) hero . …" at bounding box center [462, 123] width 86 height 198
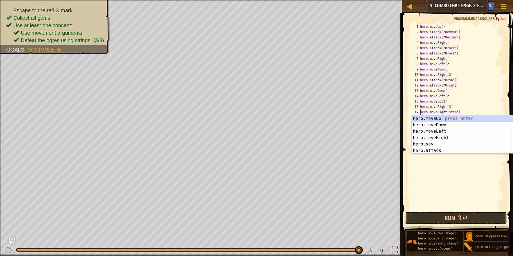
click at [457, 110] on div "hero . moveUp ( ) hero . attack ( "Rexxar" ) hero . attack ( "Rexxar" ) hero . …" at bounding box center [462, 123] width 86 height 198
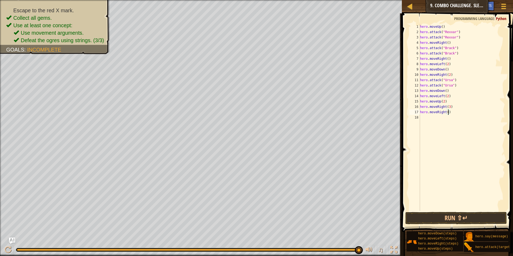
scroll to position [2, 4]
type textarea "hero.moveRight(2)"
click at [445, 218] on button "Run ⇧↵" at bounding box center [455, 218] width 101 height 12
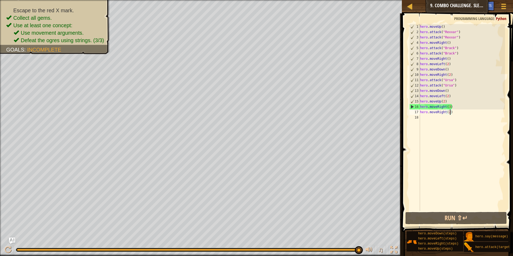
click at [452, 209] on div "hero . moveUp ( ) hero . attack ( "Rexxar" ) hero . attack ( "Rexxar" ) hero . …" at bounding box center [462, 123] width 86 height 198
click at [449, 217] on button "Run ⇧↵" at bounding box center [455, 218] width 101 height 12
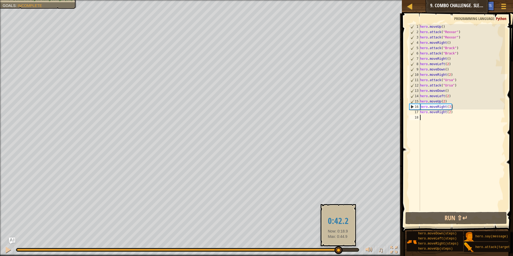
click at [338, 250] on div at bounding box center [187, 250] width 341 height 2
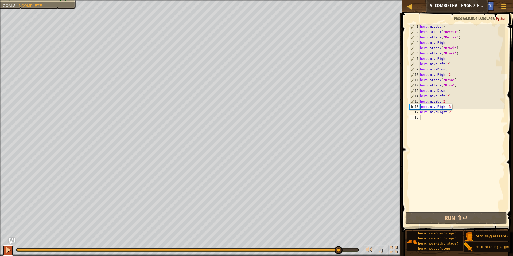
click at [9, 249] on div at bounding box center [8, 249] width 7 height 7
click at [462, 38] on div "hero . moveUp ( ) hero . attack ( "Rexxar" ) hero . attack ( "Rexxar" ) hero . …" at bounding box center [462, 123] width 86 height 198
type textarea "hero.attack("Rexxar")"
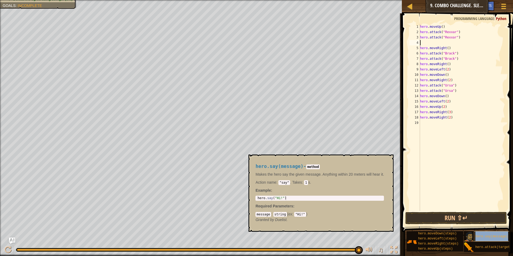
click at [496, 235] on span "hero.say(message)" at bounding box center [491, 237] width 33 height 4
click at [449, 41] on div "hero . moveUp ( ) hero . attack ( "Rexxar" ) hero . attack ( "Rexxar" ) hero . …" at bounding box center [462, 117] width 86 height 187
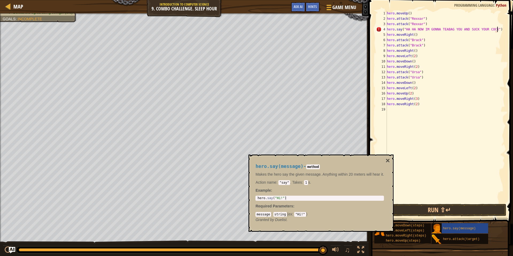
scroll to position [2, 16]
type textarea "hero.say("HA HA NOW IM GONNA TEABAG YOU AND SUCK YOUR COCK")"
click at [390, 159] on button "×" at bounding box center [387, 160] width 4 height 7
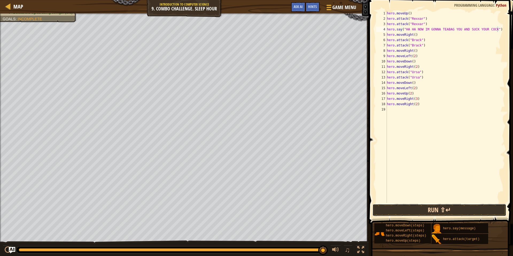
click at [441, 209] on button "Run ⇧↵" at bounding box center [439, 210] width 134 height 12
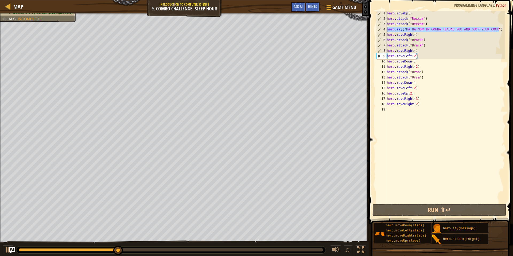
drag, startPoint x: 502, startPoint y: 29, endPoint x: 386, endPoint y: 29, distance: 116.4
click at [386, 29] on div "hero.say("HA HA NOW IM GONNA TEABAG YOU AND SUCK YOUR COCK") 1 2 3 4 5 6 7 8 9 …" at bounding box center [440, 107] width 130 height 192
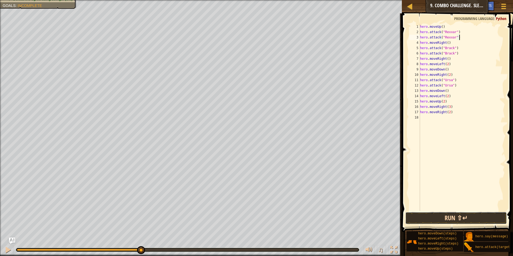
click at [486, 219] on button "Run ⇧↵" at bounding box center [455, 218] width 101 height 12
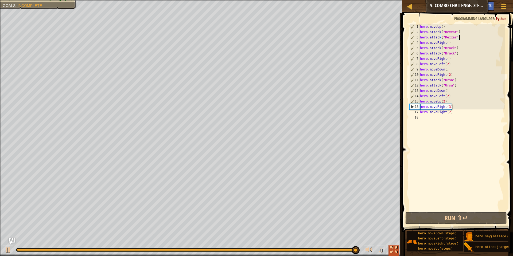
click at [390, 252] on div at bounding box center [393, 249] width 7 height 7
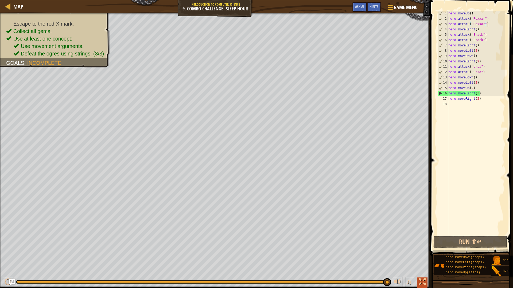
click at [427, 256] on button at bounding box center [422, 282] width 11 height 11
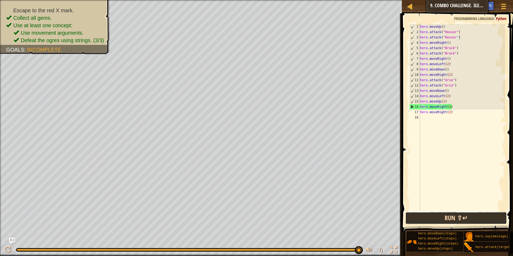
click at [442, 221] on button "Run ⇧↵" at bounding box center [455, 218] width 101 height 12
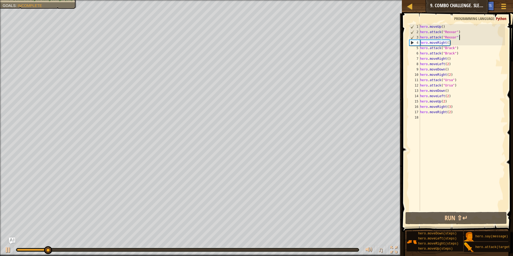
click at [337, 250] on div at bounding box center [187, 250] width 341 height 2
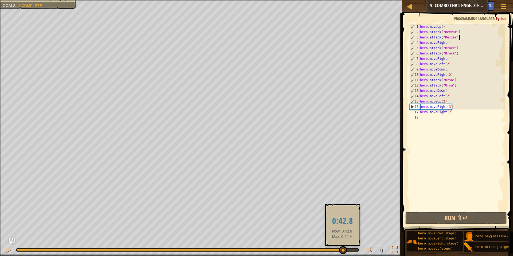
drag, startPoint x: 337, startPoint y: 250, endPoint x: 342, endPoint y: 248, distance: 4.7
click at [342, 249] on div at bounding box center [187, 250] width 341 height 2
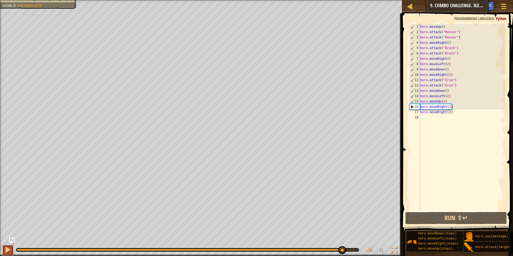
click at [9, 249] on div at bounding box center [8, 249] width 7 height 7
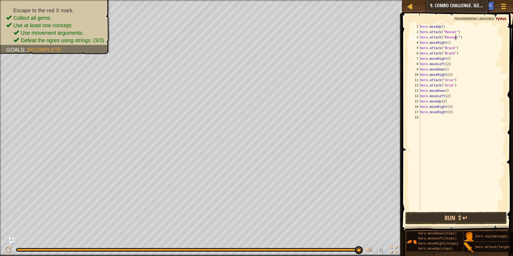
scroll to position [2, 5]
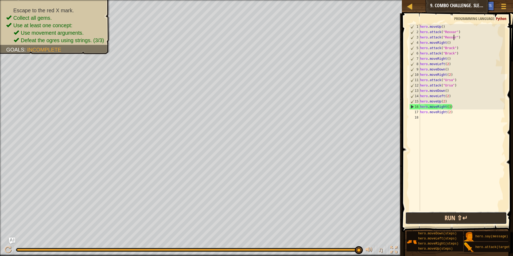
click at [450, 219] on button "Run ⇧↵" at bounding box center [455, 218] width 101 height 12
click at [439, 26] on div "hero . moveUp ( ) hero . attack ( "Rexxar" ) hero . attack ( "Rexxar" ) hero . …" at bounding box center [462, 123] width 86 height 198
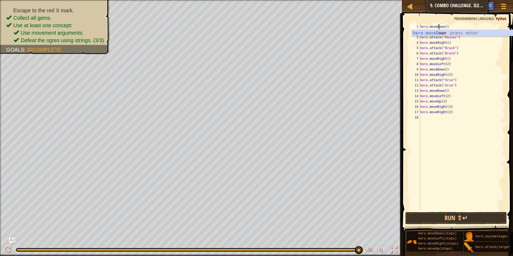
scroll to position [2, 3]
click at [426, 16] on span at bounding box center [457, 115] width 115 height 234
drag, startPoint x: 460, startPoint y: 38, endPoint x: 418, endPoint y: 29, distance: 42.7
click at [418, 29] on div "hero.moveDown() 1 2 3 4 5 6 7 8 9 10 11 12 13 14 15 16 17 18 hero . moveDown ( …" at bounding box center [456, 117] width 97 height 187
type textarea "hero.attack("Rexxar") hero.attack("Rexxar")"
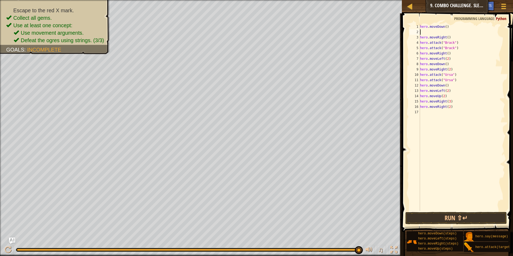
scroll to position [2, 0]
click at [448, 32] on div "hero . moveDown ( ) hero . moveRight ( ) hero . attack ( "Brack" ) hero . attac…" at bounding box center [462, 123] width 86 height 198
type textarea "hero.moveRight(3)"
click at [11, 248] on div at bounding box center [8, 249] width 7 height 7
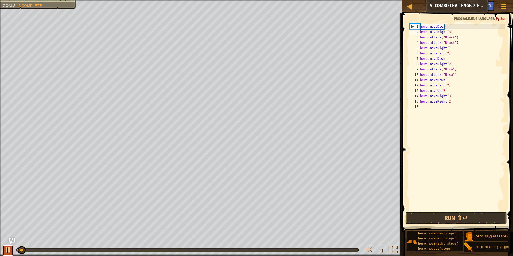
click at [11, 249] on div at bounding box center [8, 249] width 7 height 7
click at [456, 111] on div "hero . moveDown ( ) hero . moveRight ( 3 ) hero . attack ( "Brack" ) hero . att…" at bounding box center [462, 123] width 86 height 198
click at [457, 74] on div "hero . moveDown ( ) hero . moveRight ( 3 ) hero . attack ( "Brack" ) hero . att…" at bounding box center [462, 123] width 86 height 198
type textarea "hero.attack("Ursa")"
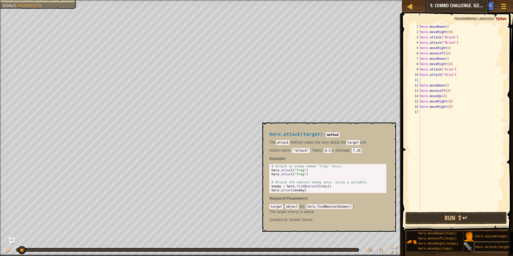
click at [490, 247] on span "hero.attack(target)" at bounding box center [493, 247] width 37 height 4
drag, startPoint x: 455, startPoint y: 81, endPoint x: 430, endPoint y: 81, distance: 25.6
click at [430, 81] on div "hero . moveDown ( ) hero . moveRight ( 3 ) hero . attack ( "Brack" ) hero . att…" at bounding box center [462, 123] width 86 height 198
click at [391, 126] on button "×" at bounding box center [390, 128] width 4 height 7
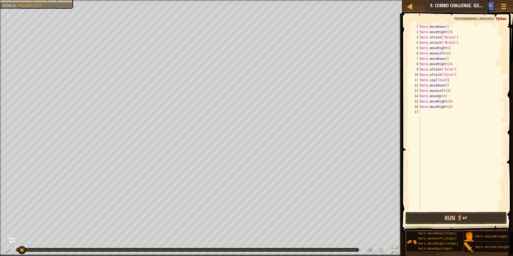
click at [453, 37] on div "hero . moveDown ( ) hero . moveRight ( 3 ) hero . attack ( "Brack" ) hero . att…" at bounding box center [462, 123] width 86 height 198
click at [454, 44] on div "hero . moveDown ( ) hero . moveRight ( 3 ) hero . attack ( "ursa" ) hero . atta…" at bounding box center [462, 123] width 86 height 198
click at [446, 37] on div "hero . moveDown ( ) hero . moveRight ( 3 ) hero . attack ( "ursa" ) hero . atta…" at bounding box center [462, 123] width 86 height 198
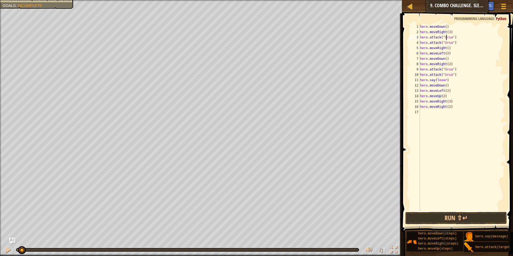
click at [448, 48] on div "hero . moveDown ( ) hero . moveRight ( 3 ) hero . attack ( "Ursa" ) hero . atta…" at bounding box center [462, 123] width 86 height 198
click at [446, 48] on div "hero . moveDown ( ) hero . moveRight ( 3 ) hero . attack ( "Ursa" ) hero . atta…" at bounding box center [462, 123] width 86 height 198
click at [443, 52] on div "hero . moveDown ( ) hero . moveRight ( 3 ) hero . attack ( "Ursa" ) hero . atta…" at bounding box center [462, 123] width 86 height 198
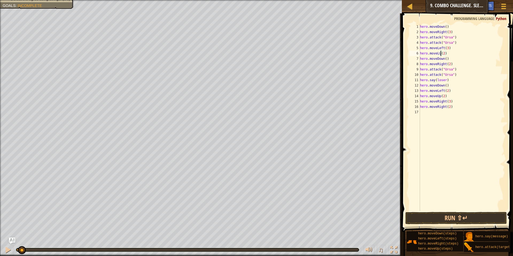
scroll to position [2, 3]
click at [446, 54] on div "hero . moveDown ( ) hero . moveRight ( 3 ) hero . attack ( "Ursa" ) hero . atta…" at bounding box center [462, 123] width 86 height 198
click at [443, 60] on div "hero . moveDown ( ) hero . moveRight ( 3 ) hero . attack ( "Ursa" ) hero . atta…" at bounding box center [462, 123] width 86 height 198
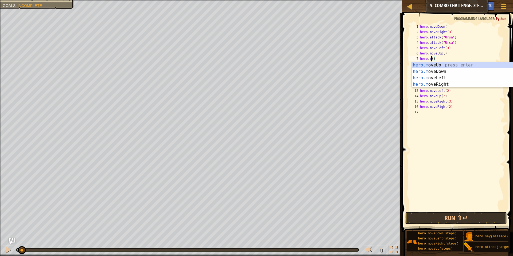
scroll to position [2, 2]
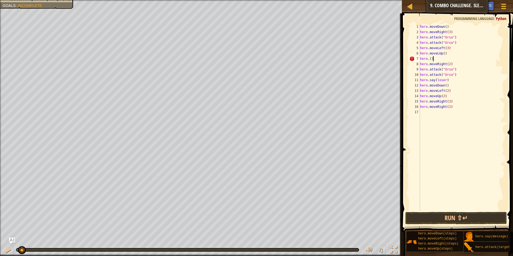
type textarea "hero"
click at [430, 58] on div "hero . moveDown ( ) hero . moveRight ( 3 ) hero . attack ( "Ursa" ) hero . atta…" at bounding box center [462, 123] width 86 height 198
paste textarea "hero.attack("Rexxar")"
click at [449, 70] on div "hero . moveDown ( ) hero . moveRight ( 3 ) hero . attack ( "Ursa" ) hero . atta…" at bounding box center [462, 123] width 86 height 198
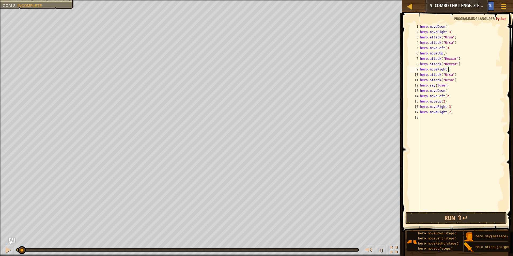
click at [448, 49] on div "hero . moveDown ( ) hero . moveRight ( 3 ) hero . attack ( "Ursa" ) hero . atta…" at bounding box center [462, 123] width 86 height 198
click at [450, 75] on div "hero . moveDown ( ) hero . moveRight ( 3 ) hero . attack ( "Ursa" ) hero . atta…" at bounding box center [462, 123] width 86 height 198
click at [451, 83] on div "hero . moveDown ( ) hero . moveRight ( 3 ) hero . attack ( "Ursa" ) hero . atta…" at bounding box center [462, 123] width 86 height 198
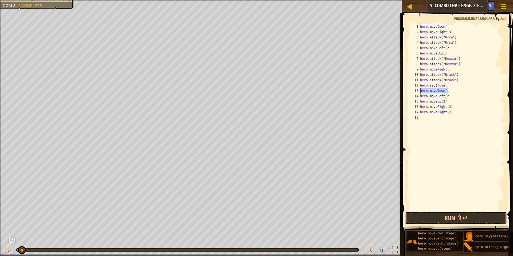
drag, startPoint x: 448, startPoint y: 91, endPoint x: 420, endPoint y: 91, distance: 28.0
click at [420, 91] on div "hero . moveDown ( ) hero . moveRight ( 3 ) hero . attack ( "Ursa" ) hero . atta…" at bounding box center [462, 123] width 86 height 198
type textarea "hero.moveDown()"
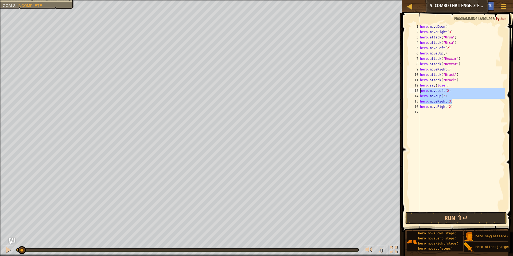
drag, startPoint x: 451, startPoint y: 100, endPoint x: 420, endPoint y: 91, distance: 32.6
click at [420, 91] on div "hero . moveDown ( ) hero . moveRight ( 3 ) hero . attack ( "Ursa" ) hero . atta…" at bounding box center [462, 123] width 86 height 198
type textarea "hero.moveLeft(2) hero.moveUp(2)"
click at [436, 215] on button "Run ⇧↵" at bounding box center [455, 218] width 101 height 12
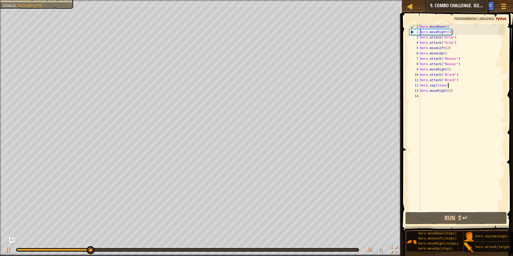
click at [449, 33] on div "hero . moveDown ( ) hero . moveRight ( 3 ) hero . attack ( "Ursa" ) hero . atta…" at bounding box center [462, 123] width 86 height 198
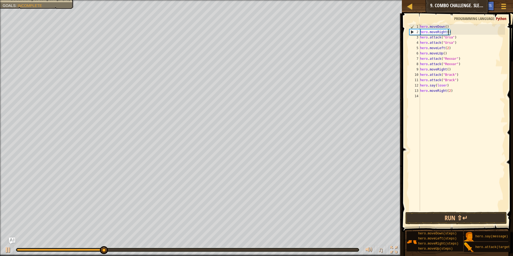
scroll to position [2, 4]
click at [445, 218] on button "Run ⇧↵" at bounding box center [455, 218] width 101 height 12
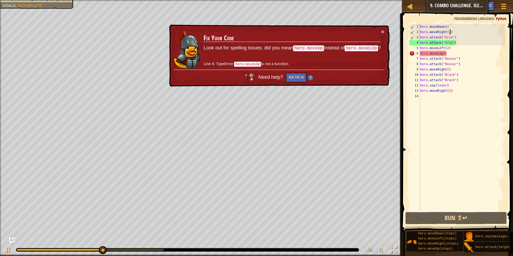
click at [438, 53] on div "hero . moveDown ( ) hero . moveRight ( 2 ) hero . attack ( "Ursa" ) hero . atta…" at bounding box center [462, 123] width 86 height 198
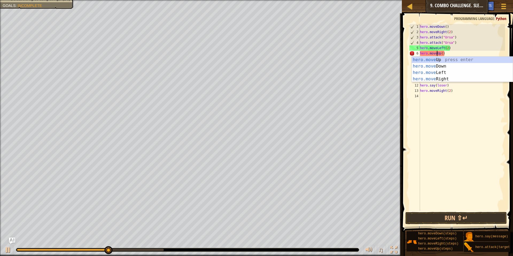
scroll to position [2, 3]
click at [449, 217] on button "Run ⇧↵" at bounding box center [455, 218] width 101 height 12
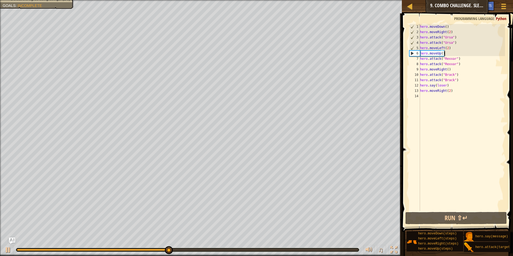
click at [446, 54] on div "hero . moveDown ( ) hero . moveRight ( 2 ) hero . attack ( "Ursa" ) hero . atta…" at bounding box center [462, 123] width 86 height 198
click at [449, 48] on div "hero . moveDown ( ) hero . moveRight ( 2 ) hero . attack ( "Ursa" ) hero . atta…" at bounding box center [462, 123] width 86 height 198
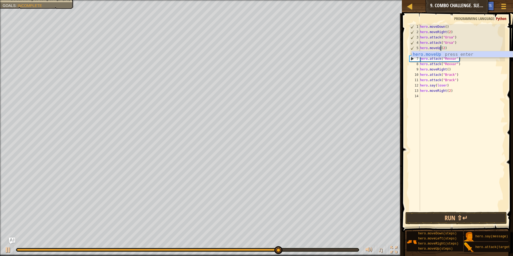
click at [491, 83] on div "hero . moveDown ( ) hero . moveRight ( 2 ) hero . attack ( "Ursa" ) hero . atta…" at bounding box center [462, 123] width 86 height 198
click at [440, 54] on div "hero . moveDown ( ) hero . moveRight ( 2 ) hero . attack ( "Ursa" ) hero . atta…" at bounding box center [462, 123] width 86 height 198
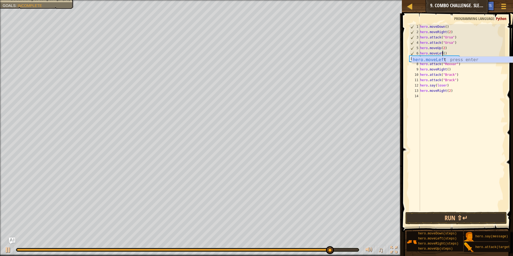
scroll to position [2, 4]
drag, startPoint x: 447, startPoint y: 50, endPoint x: 420, endPoint y: 48, distance: 27.0
click at [420, 48] on div "hero . moveDown ( ) hero . moveRight ( 2 ) hero . attack ( "Ursa" ) hero . atta…" at bounding box center [462, 123] width 86 height 198
type textarea "hero.moveUp(2)"
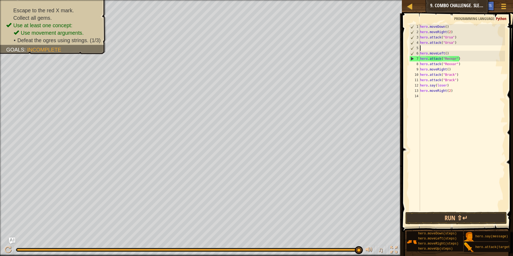
scroll to position [2, 0]
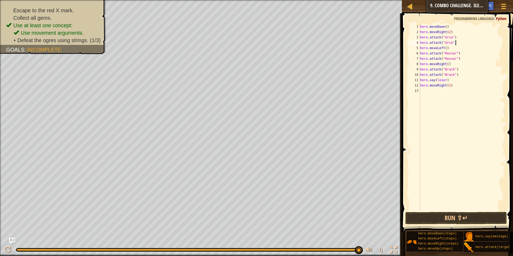
click at [455, 31] on div "hero . moveDown ( ) hero . moveRight ( 2 ) hero . attack ( "Ursa" ) hero . atta…" at bounding box center [462, 123] width 86 height 198
type textarea "hero.moveRight(2)"
click at [450, 37] on div "hero . moveDown ( ) hero . moveRight ( 2 ) hero . moveUp ( steps ) hero . attac…" at bounding box center [462, 117] width 86 height 187
click at [450, 216] on button "Run ⇧↵" at bounding box center [455, 218] width 101 height 12
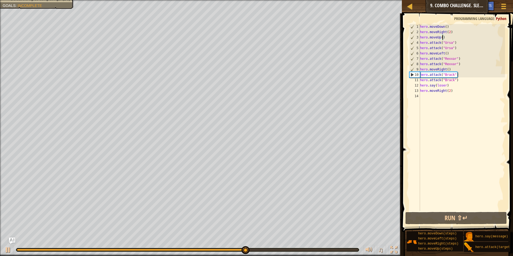
click at [446, 54] on div "hero . moveDown ( ) hero . moveRight ( 2 ) hero . moveUp ( ) hero . attack ( "U…" at bounding box center [462, 123] width 86 height 198
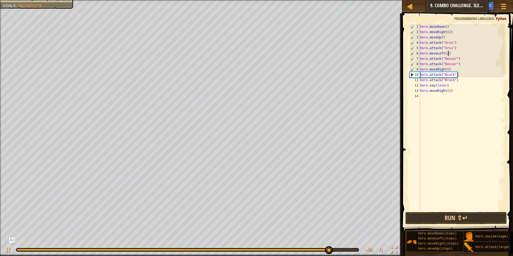
click at [448, 70] on div "hero . moveDown ( ) hero . moveRight ( 2 ) hero . moveUp ( ) hero . attack ( "U…" at bounding box center [462, 123] width 86 height 198
click at [452, 52] on div "hero . moveDown ( ) hero . moveRight ( 2 ) hero . moveUp ( ) hero . attack ( "U…" at bounding box center [462, 123] width 86 height 198
type textarea "hero.moveLeft(2)"
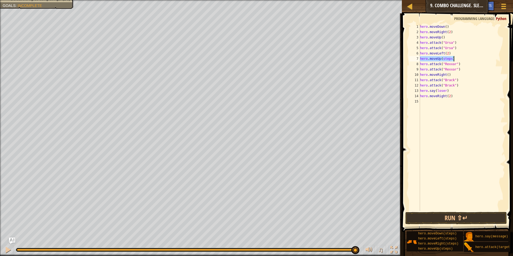
click at [451, 59] on div "hero . moveDown ( ) hero . moveRight ( 2 ) hero . moveUp ( ) hero . attack ( "U…" at bounding box center [462, 117] width 86 height 187
click at [461, 214] on button "Run ⇧↵" at bounding box center [455, 218] width 101 height 12
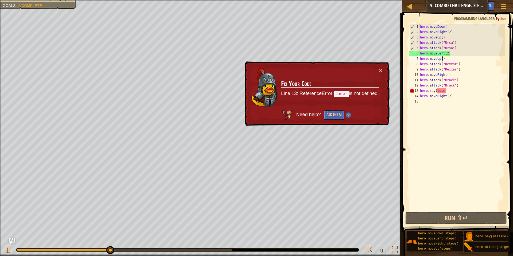
click at [437, 91] on div "hero . moveDown ( ) hero . moveRight ( 2 ) hero . moveUp ( ) hero . attack ( "U…" at bounding box center [462, 123] width 86 height 198
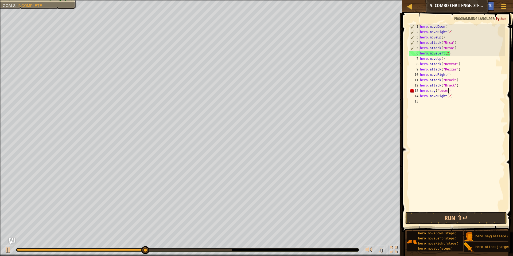
scroll to position [2, 4]
type textarea "hero.say("loser")"
click at [432, 216] on button "Run ⇧↵" at bounding box center [455, 218] width 101 height 12
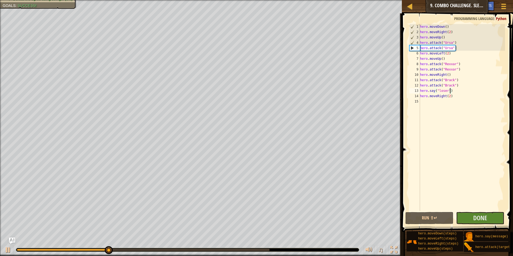
click at [484, 209] on div "hero . moveDown ( ) hero . moveRight ( 2 ) hero . moveUp ( ) hero . attack ( "U…" at bounding box center [462, 123] width 86 height 198
click at [483, 213] on button "Done" at bounding box center [480, 218] width 48 height 12
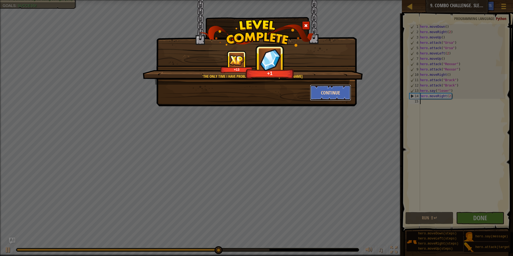
click at [328, 90] on button "Continue" at bounding box center [330, 93] width 41 height 16
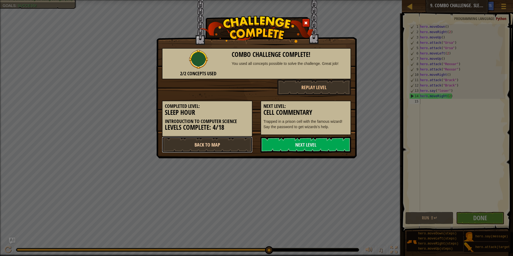
click at [231, 143] on link "Back to Map" at bounding box center [207, 145] width 91 height 16
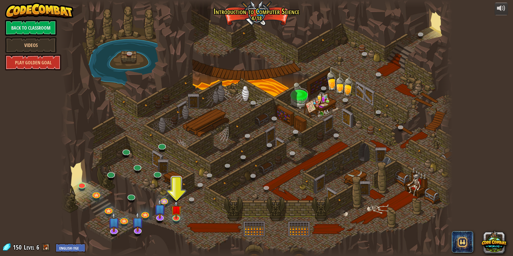
click at [47, 248] on span at bounding box center [46, 247] width 8 height 8
click at [20, 30] on link "Back to Classroom" at bounding box center [31, 28] width 52 height 16
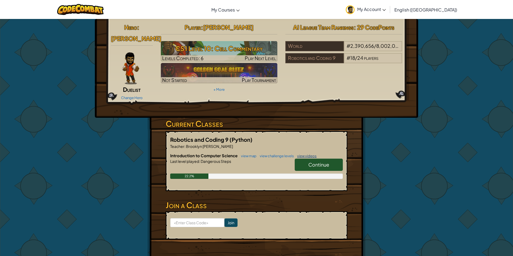
click at [311, 154] on link "view videos" at bounding box center [305, 156] width 22 height 4
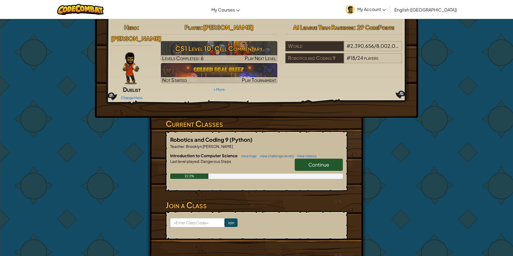
click at [328, 160] on link "Continue" at bounding box center [318, 165] width 48 height 12
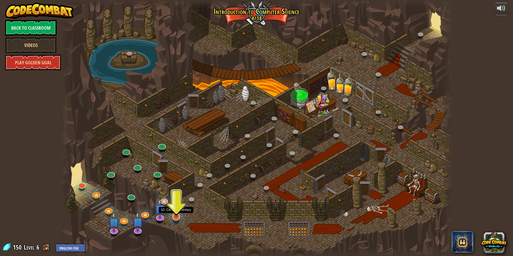
click at [175, 217] on img at bounding box center [176, 205] width 11 height 24
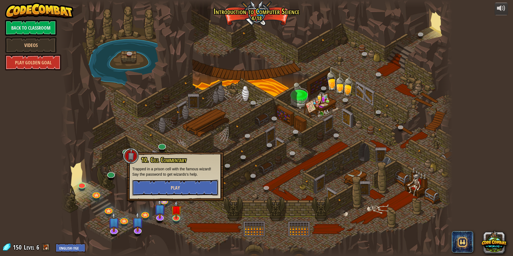
click at [179, 187] on span "Play" at bounding box center [175, 187] width 9 height 7
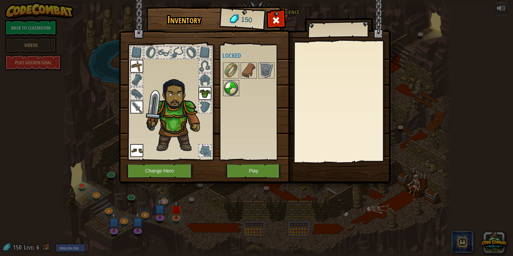
click at [235, 85] on img at bounding box center [230, 88] width 15 height 15
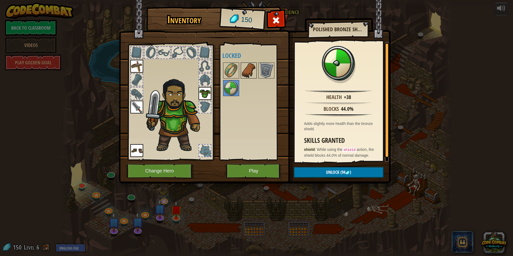
click at [249, 67] on img at bounding box center [248, 70] width 15 height 15
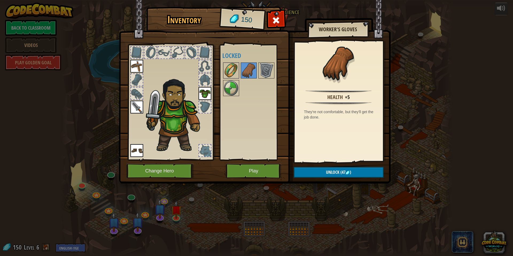
click at [234, 65] on img at bounding box center [230, 70] width 15 height 15
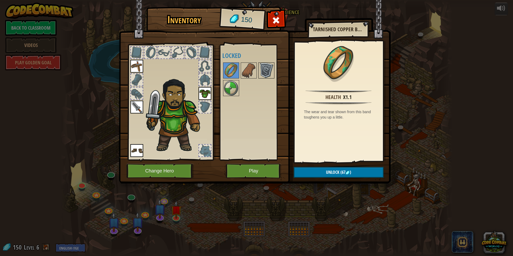
click at [266, 72] on img at bounding box center [266, 70] width 15 height 15
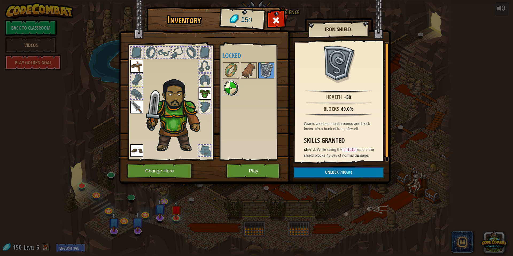
click at [230, 85] on img at bounding box center [230, 88] width 15 height 15
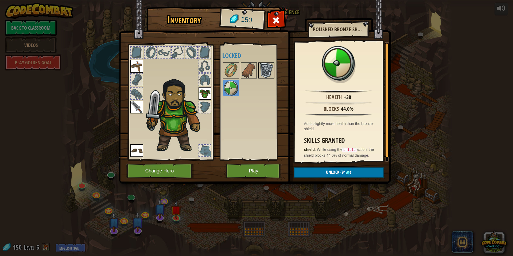
click at [266, 68] on img at bounding box center [266, 70] width 15 height 15
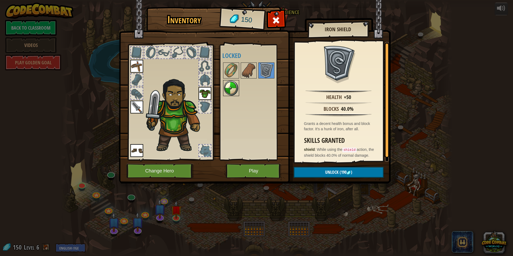
click at [238, 91] on img at bounding box center [230, 88] width 15 height 15
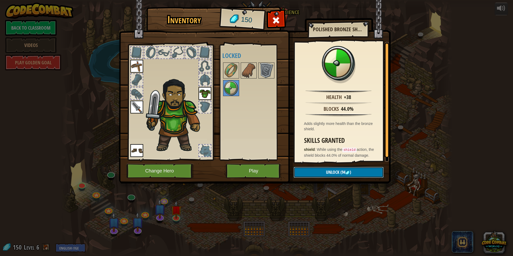
click at [318, 174] on button "Unlock (94 )" at bounding box center [338, 172] width 90 height 11
click at [318, 174] on button "Confirm" at bounding box center [338, 172] width 90 height 11
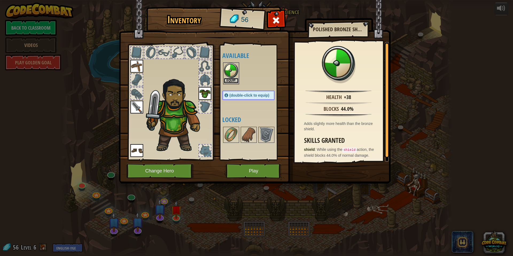
click at [233, 80] on button "Equip" at bounding box center [230, 81] width 15 height 6
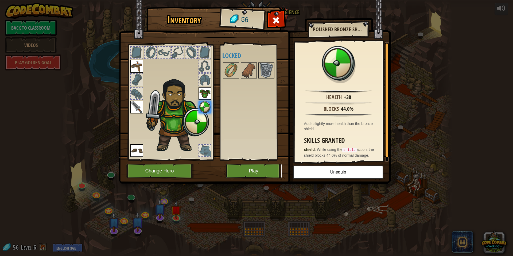
click at [250, 167] on button "Play" at bounding box center [254, 171] width 56 height 15
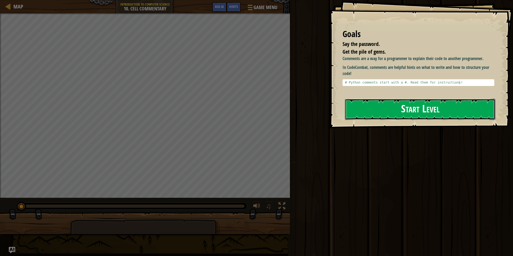
click at [379, 117] on button "Start Level" at bounding box center [420, 109] width 150 height 21
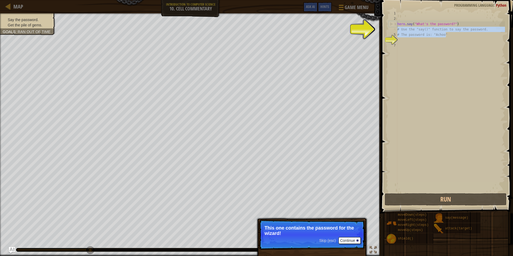
drag, startPoint x: 445, startPoint y: 36, endPoint x: 397, endPoint y: 30, distance: 48.6
click at [397, 30] on div "1 2 3 4 5 6 7 hero . say ( "What's the password?" ) # Use the "say()" function …" at bounding box center [445, 102] width 117 height 182
click at [395, 37] on div "6" at bounding box center [392, 39] width 9 height 5
type textarea "# The password is: "Achoo""
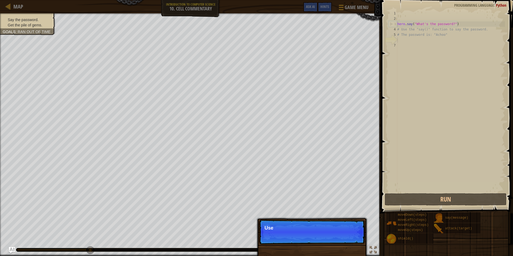
click at [399, 38] on div "hero . say ( "What's the password?" ) # Use the "say()" function to say the pas…" at bounding box center [450, 107] width 109 height 192
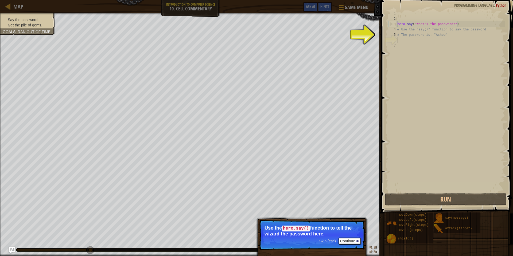
click at [402, 41] on div "hero . say ( "What's the password?" ) # Use the "say()" function to say the pas…" at bounding box center [450, 107] width 109 height 192
click at [353, 243] on button "Continue" at bounding box center [349, 241] width 22 height 7
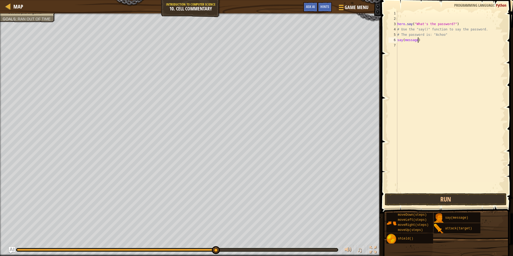
click at [417, 41] on div "hero . say ( "What's the password?" ) # Use the "say()" function to say the pas…" at bounding box center [450, 107] width 109 height 192
click at [415, 196] on button "Run" at bounding box center [445, 199] width 122 height 12
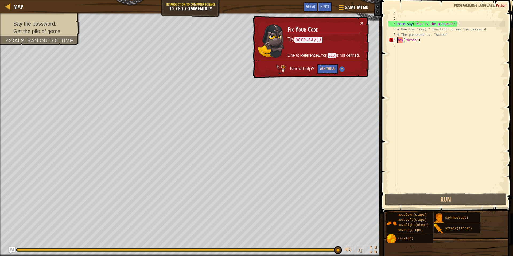
click at [397, 40] on div "hero . say ( "What's the password?" ) # Use the "say()" function to say the pas…" at bounding box center [450, 107] width 109 height 192
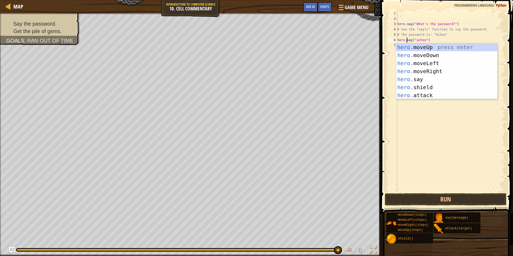
scroll to position [2, 2]
click at [412, 198] on button "Run" at bounding box center [445, 199] width 122 height 12
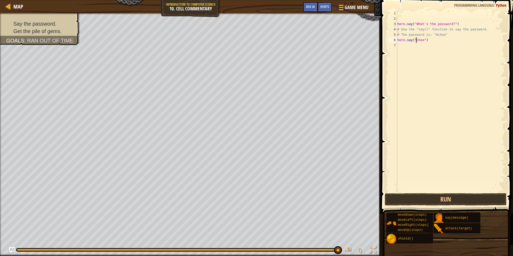
scroll to position [2, 3]
type textarea "hero.say("Achoo")"
click at [427, 202] on button "Run" at bounding box center [445, 199] width 122 height 12
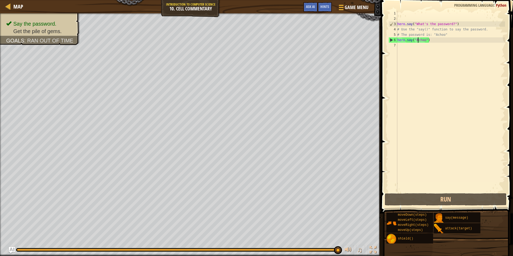
click at [433, 41] on div "hero . say ( "What's the password?" ) # Use the "say()" function to say the pas…" at bounding box center [450, 107] width 109 height 192
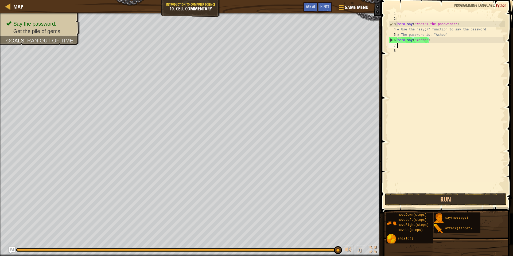
scroll to position [2, 0]
